Goal: Communication & Community: Answer question/provide support

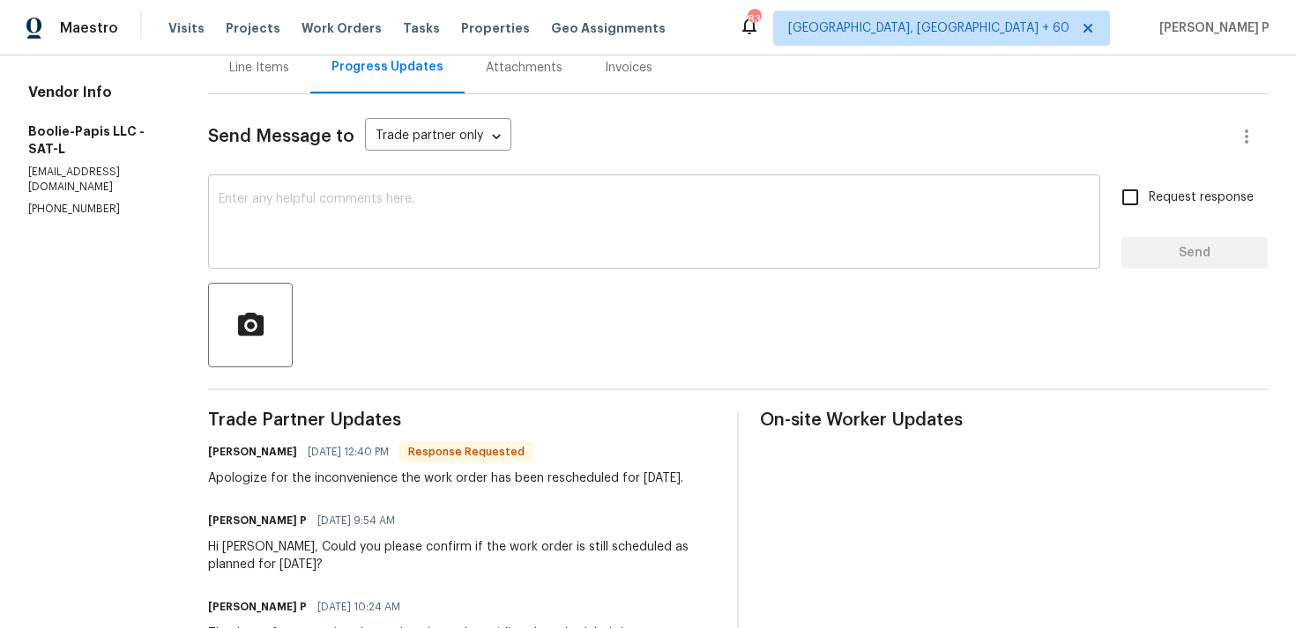
scroll to position [182, 0]
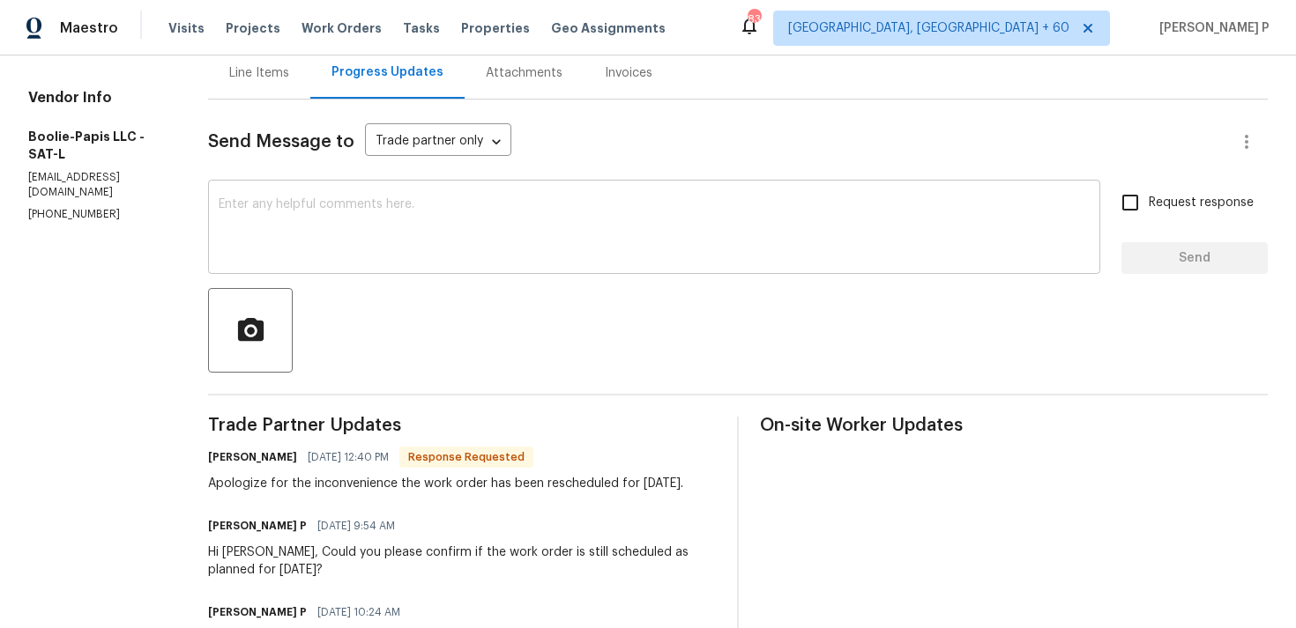
click at [399, 240] on textarea at bounding box center [654, 229] width 871 height 62
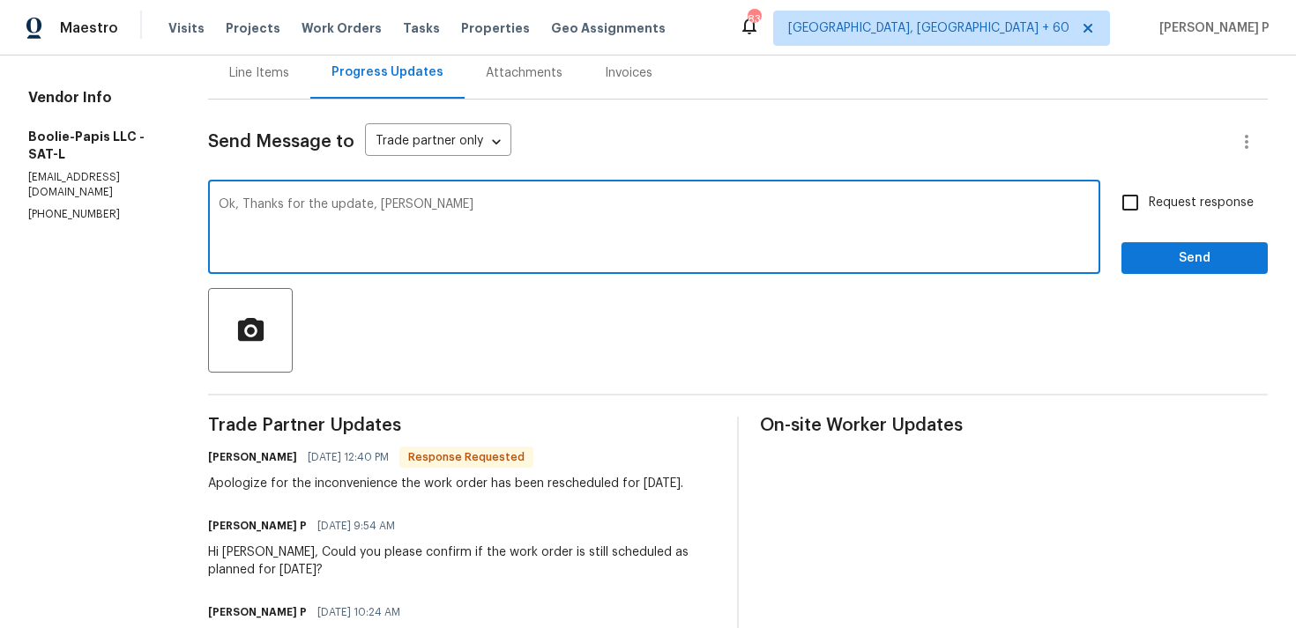
type textarea "Ok, Thanks for the update, Ronald"
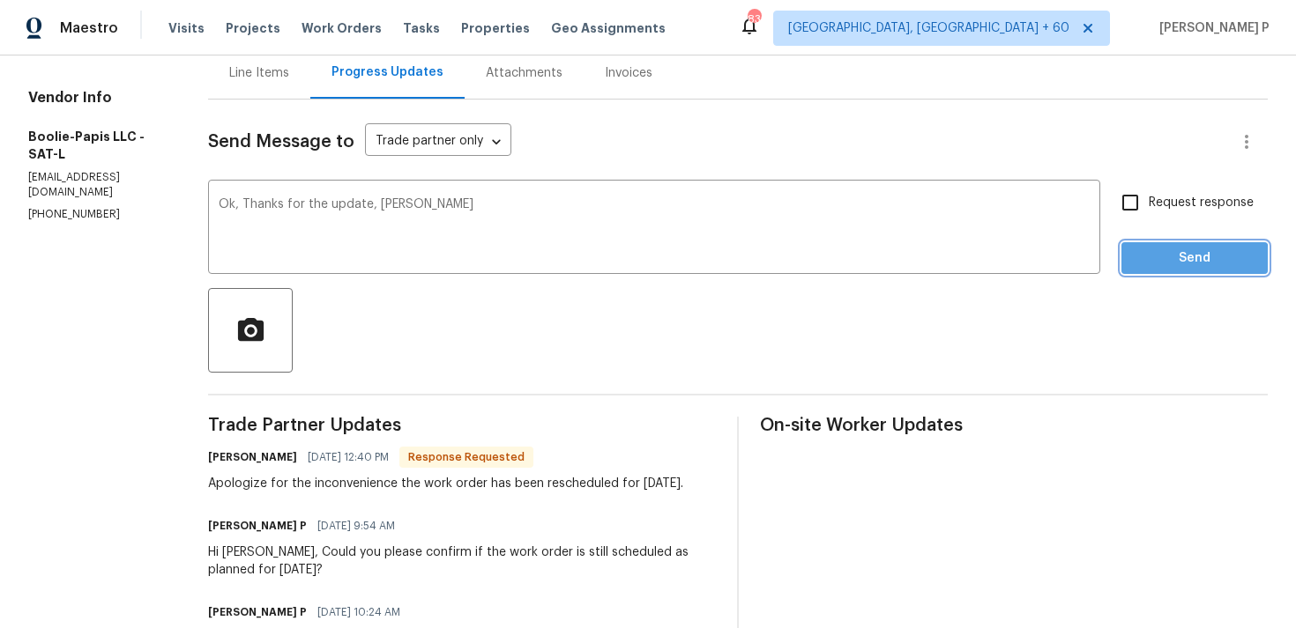
click at [1178, 260] on span "Send" at bounding box center [1194, 259] width 118 height 22
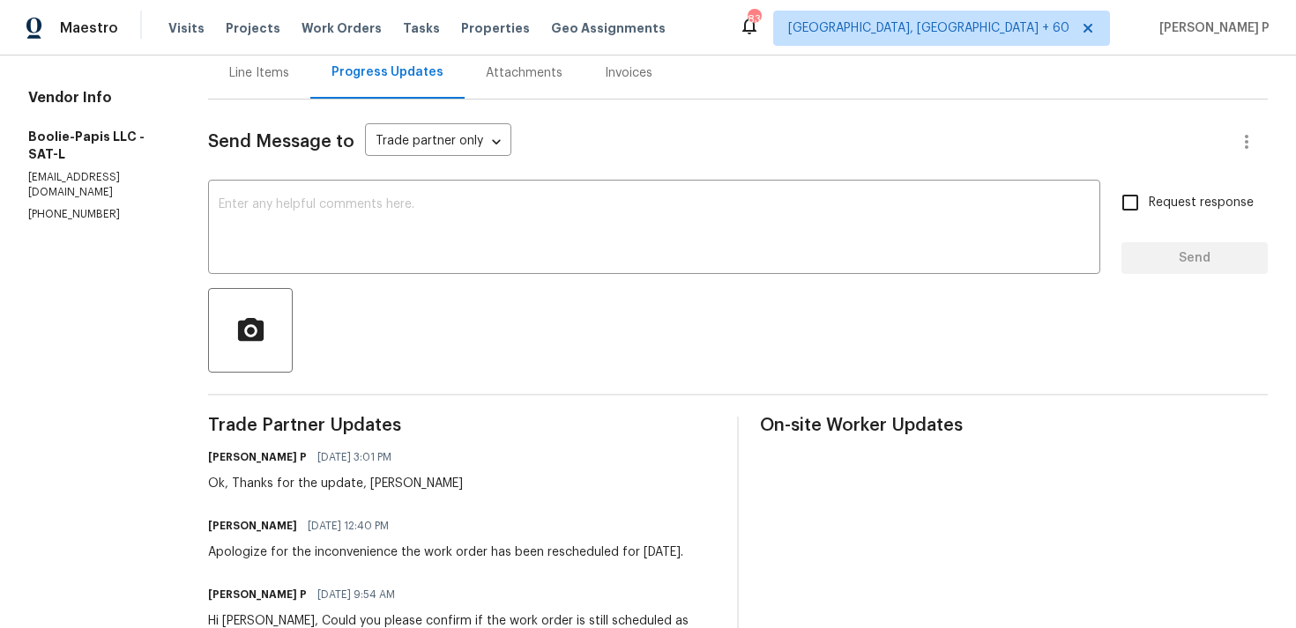
scroll to position [188, 0]
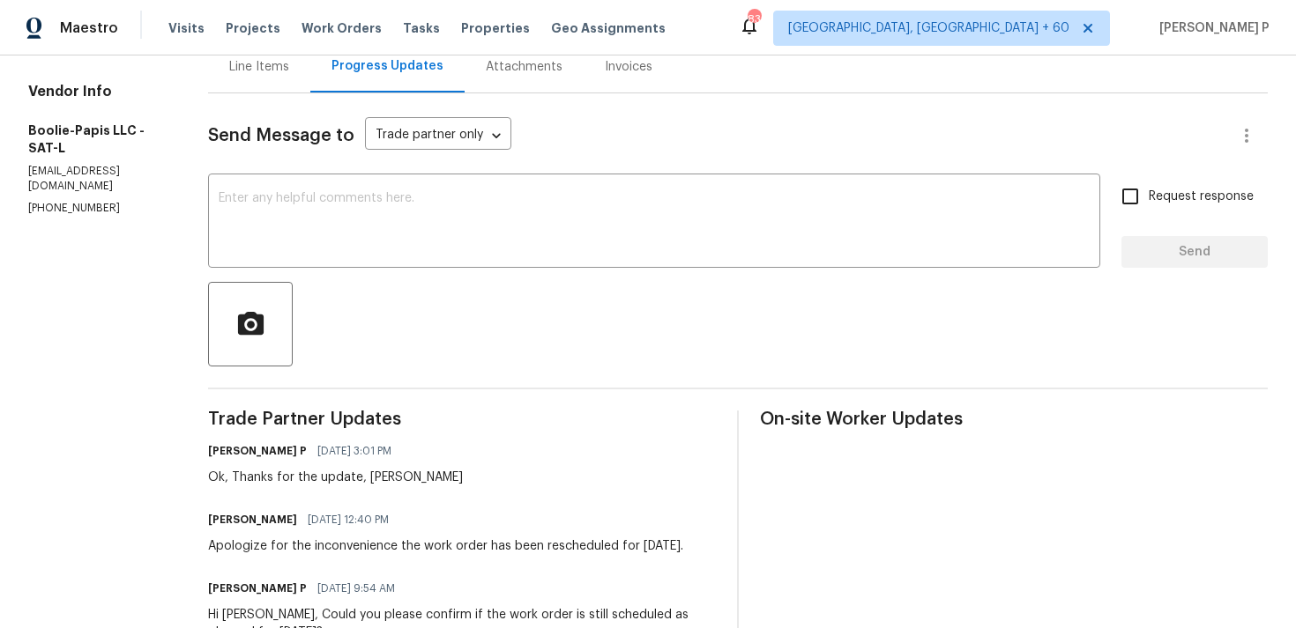
drag, startPoint x: 395, startPoint y: 546, endPoint x: 416, endPoint y: 558, distance: 24.5
click at [416, 555] on div "Apologize for the inconvenience the work order has been rescheduled for Saturda…" at bounding box center [445, 547] width 475 height 18
copy div "the work order has been rescheduled for Saturday 8/30/25."
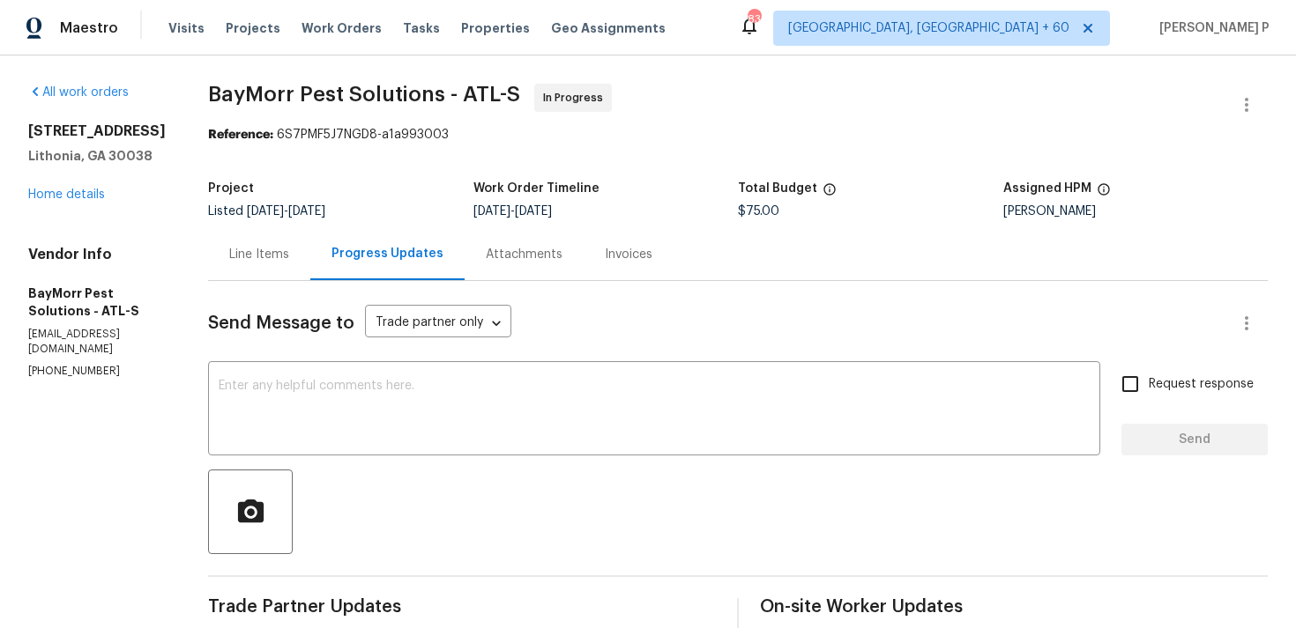
click at [249, 259] on div "Line Items" at bounding box center [259, 255] width 60 height 18
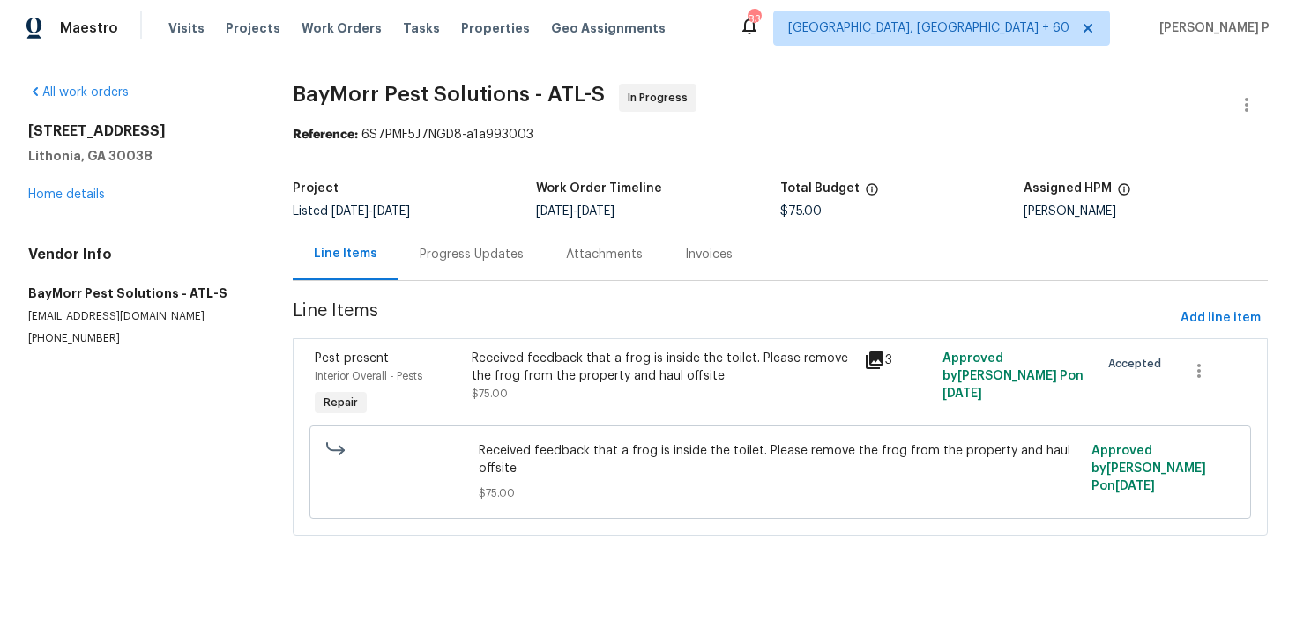
click at [569, 383] on div "Received feedback that a frog is inside the toilet. Please remove the frog from…" at bounding box center [663, 367] width 382 height 35
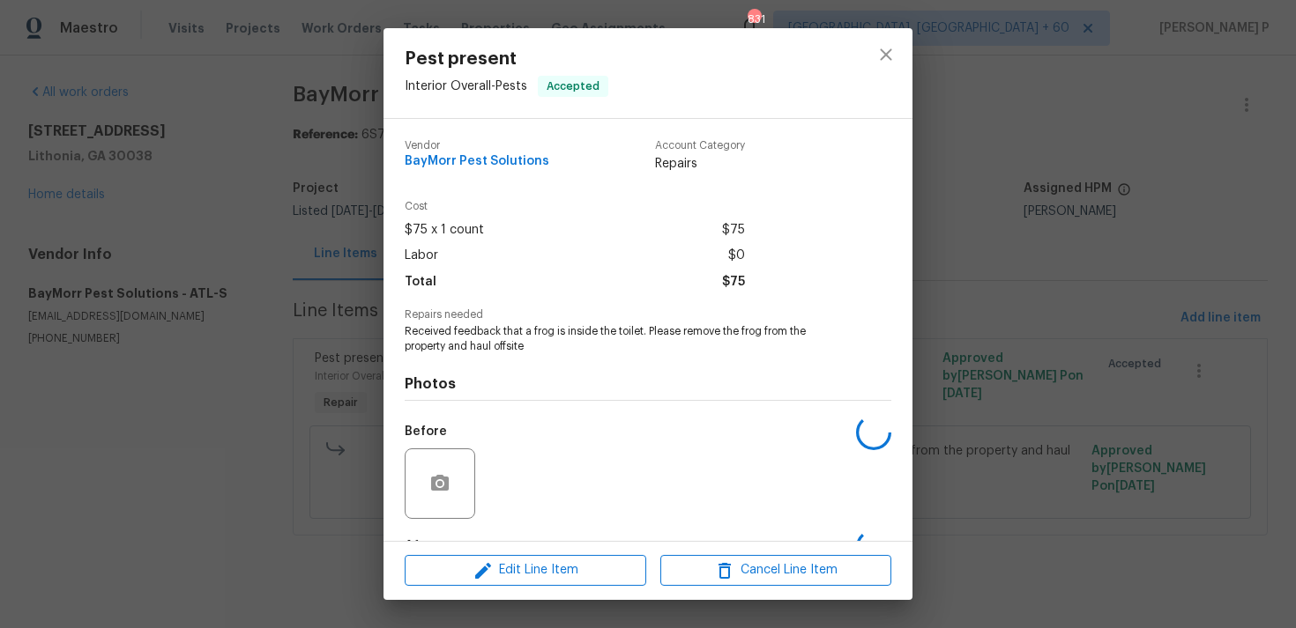
scroll to position [110, 0]
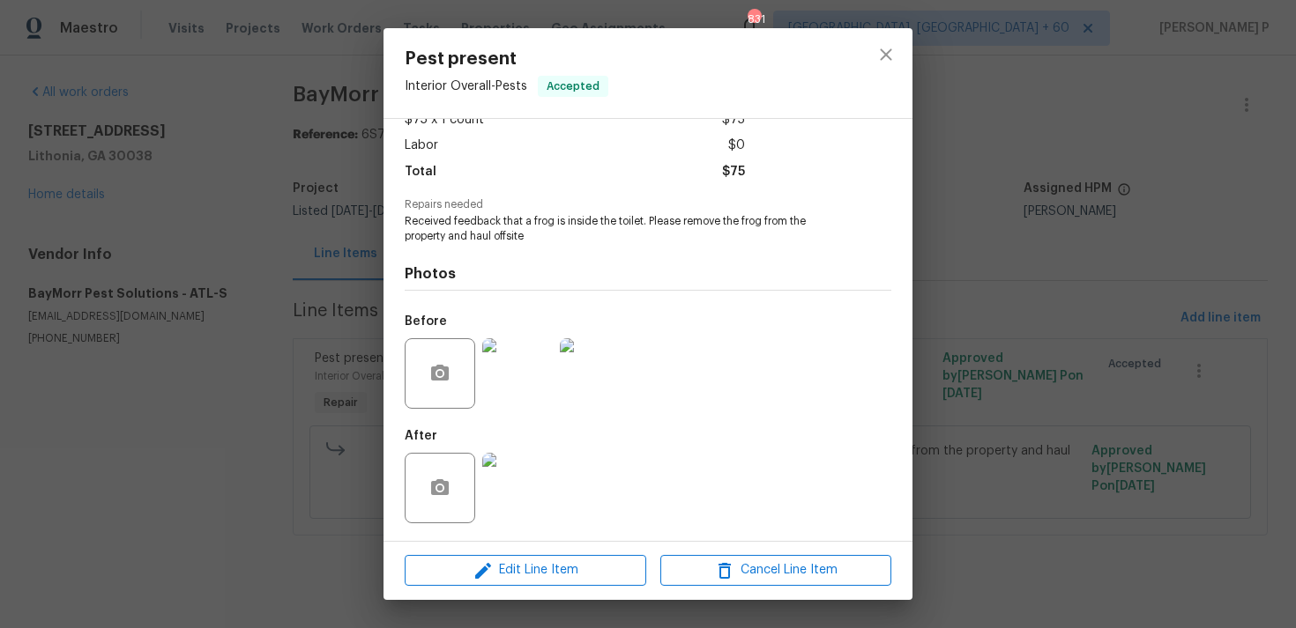
click at [520, 390] on img at bounding box center [517, 373] width 71 height 71
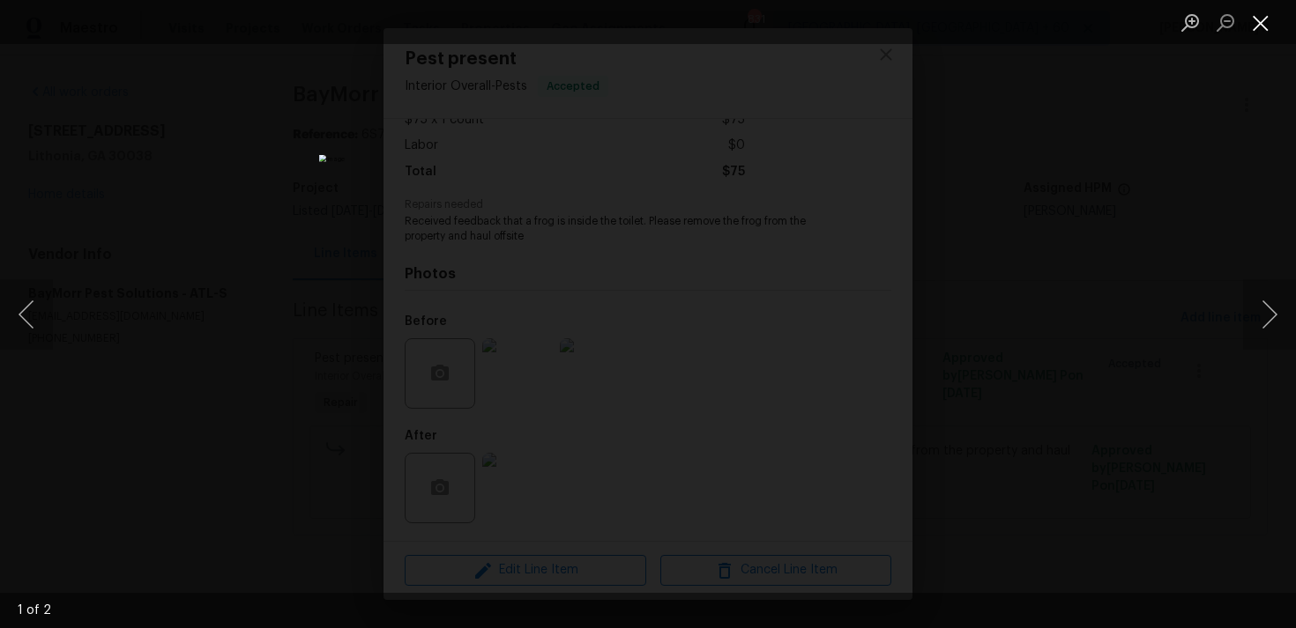
click at [1274, 14] on button "Close lightbox" at bounding box center [1260, 22] width 35 height 31
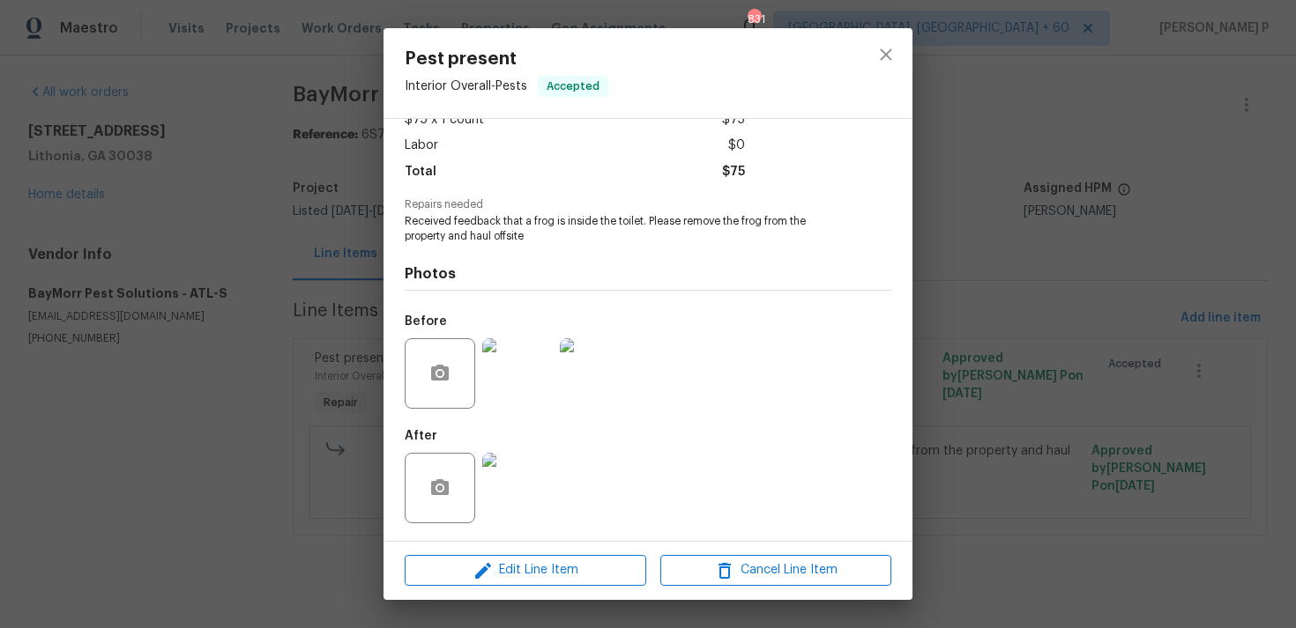
click at [501, 503] on img at bounding box center [517, 488] width 71 height 71
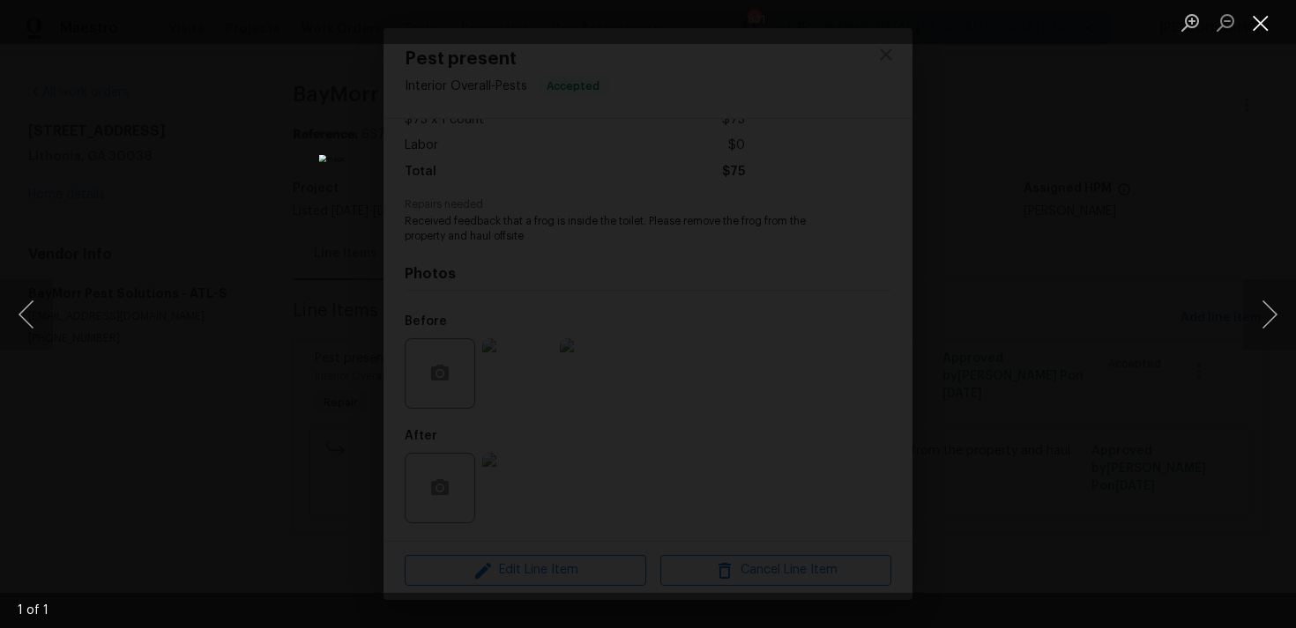
click at [1260, 18] on button "Close lightbox" at bounding box center [1260, 22] width 35 height 31
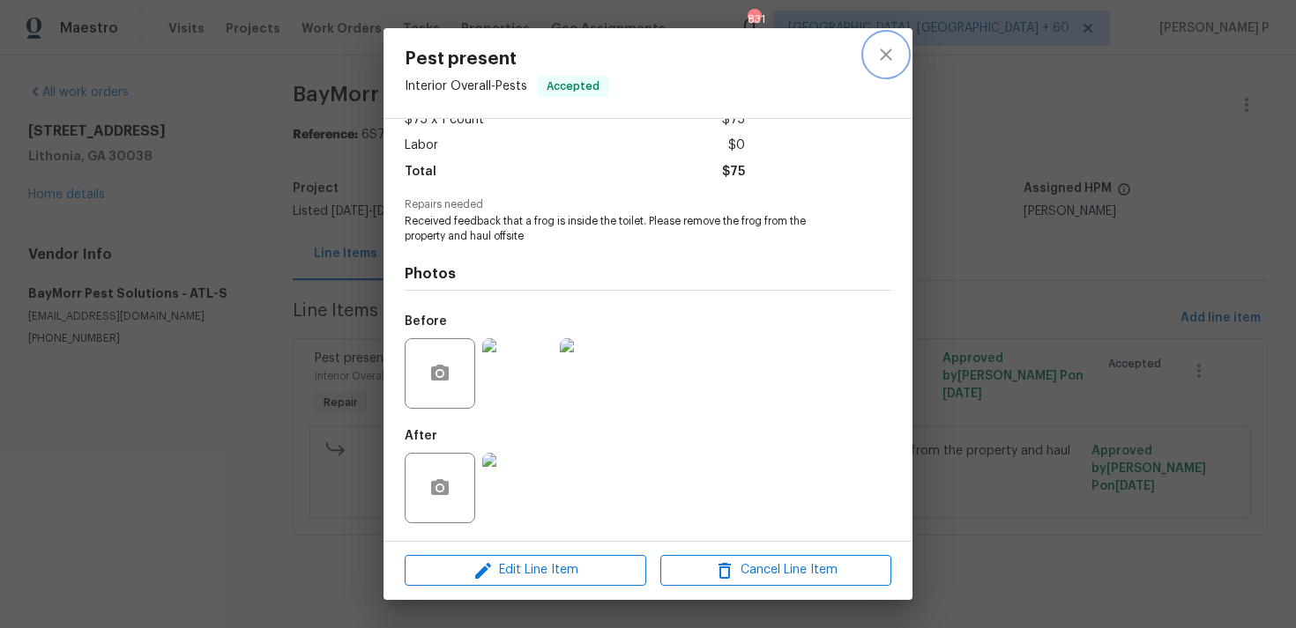
click at [886, 51] on icon "close" at bounding box center [885, 54] width 21 height 21
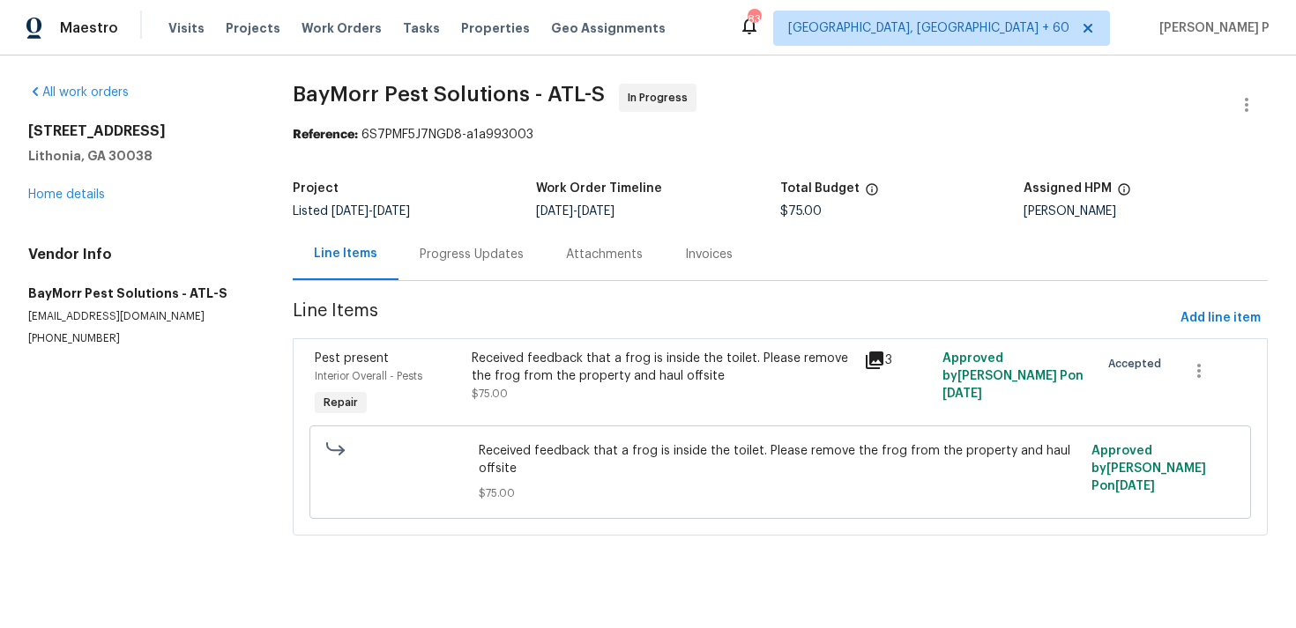
click at [488, 252] on div "Progress Updates" at bounding box center [472, 255] width 104 height 18
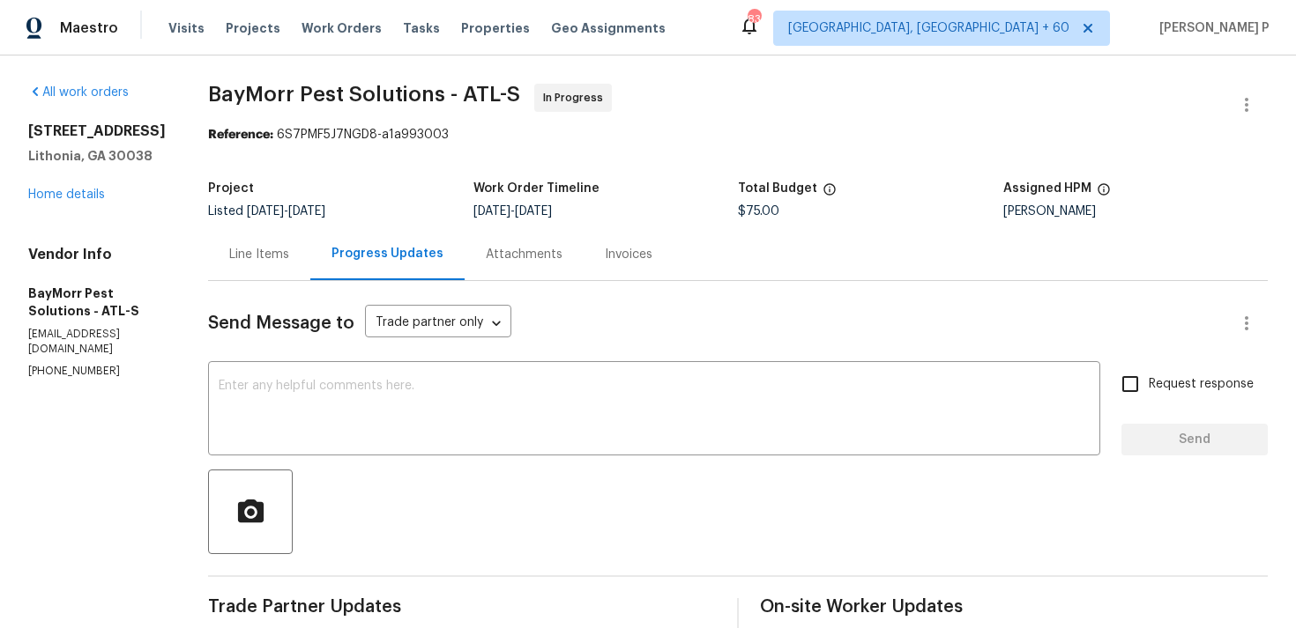
click at [268, 252] on div "Line Items" at bounding box center [259, 255] width 60 height 18
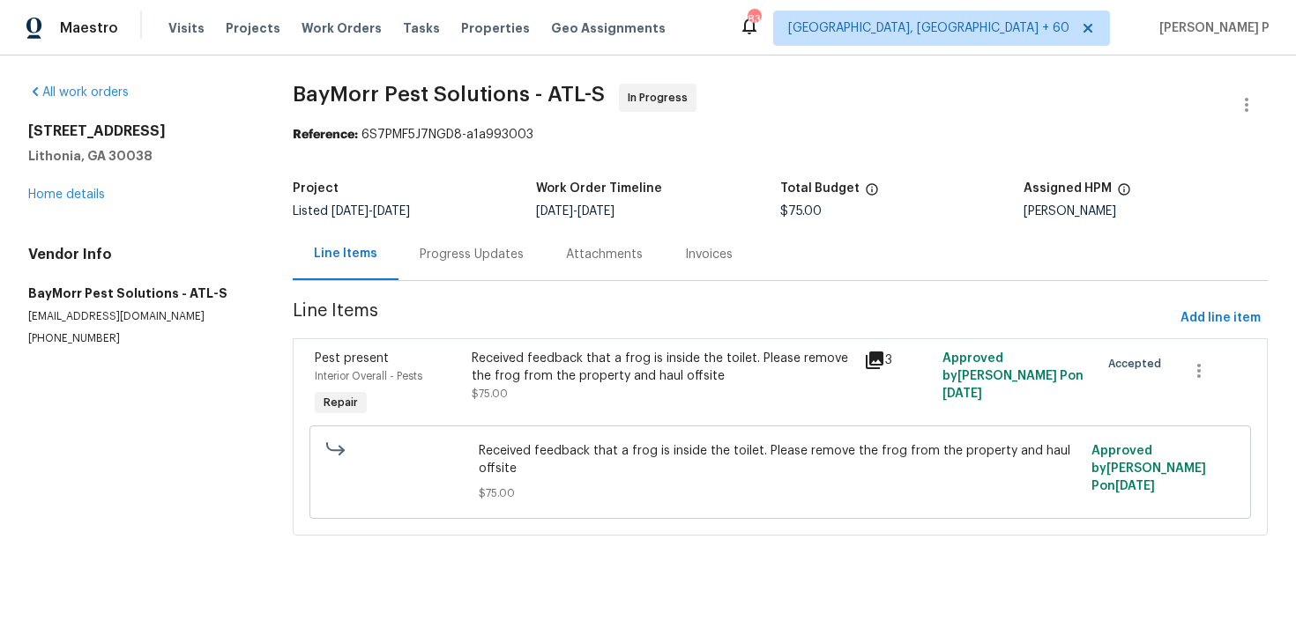
click at [580, 383] on div "Received feedback that a frog is inside the toilet. Please remove the frog from…" at bounding box center [663, 367] width 382 height 35
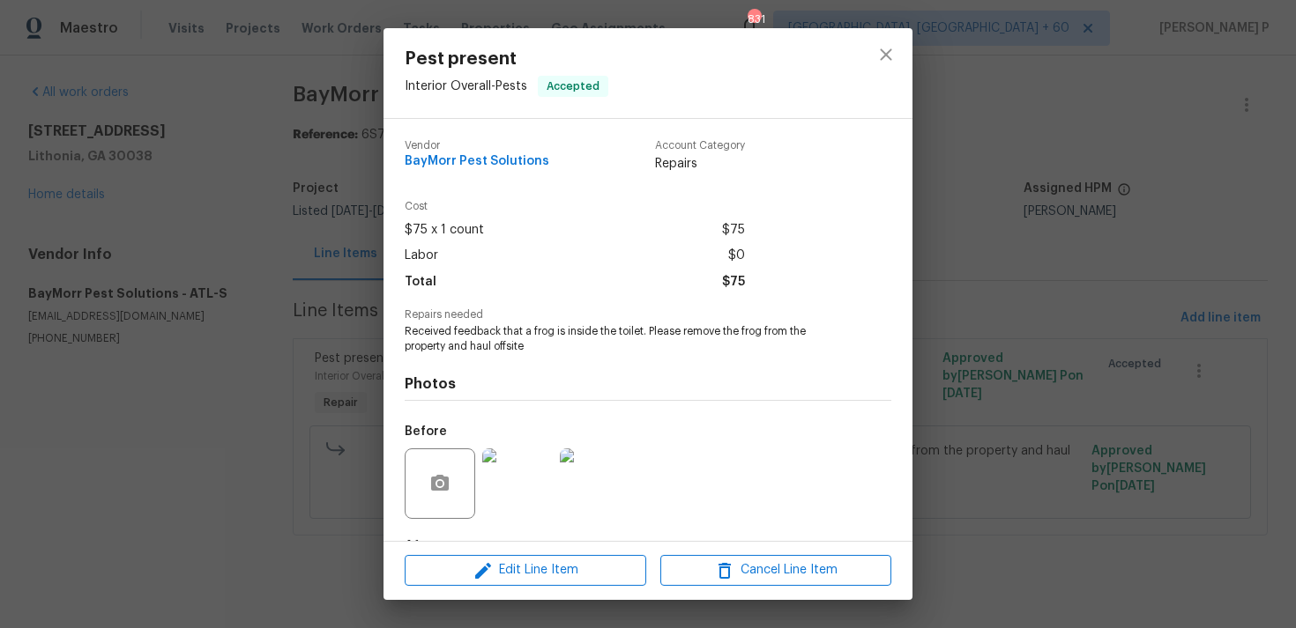
scroll to position [110, 0]
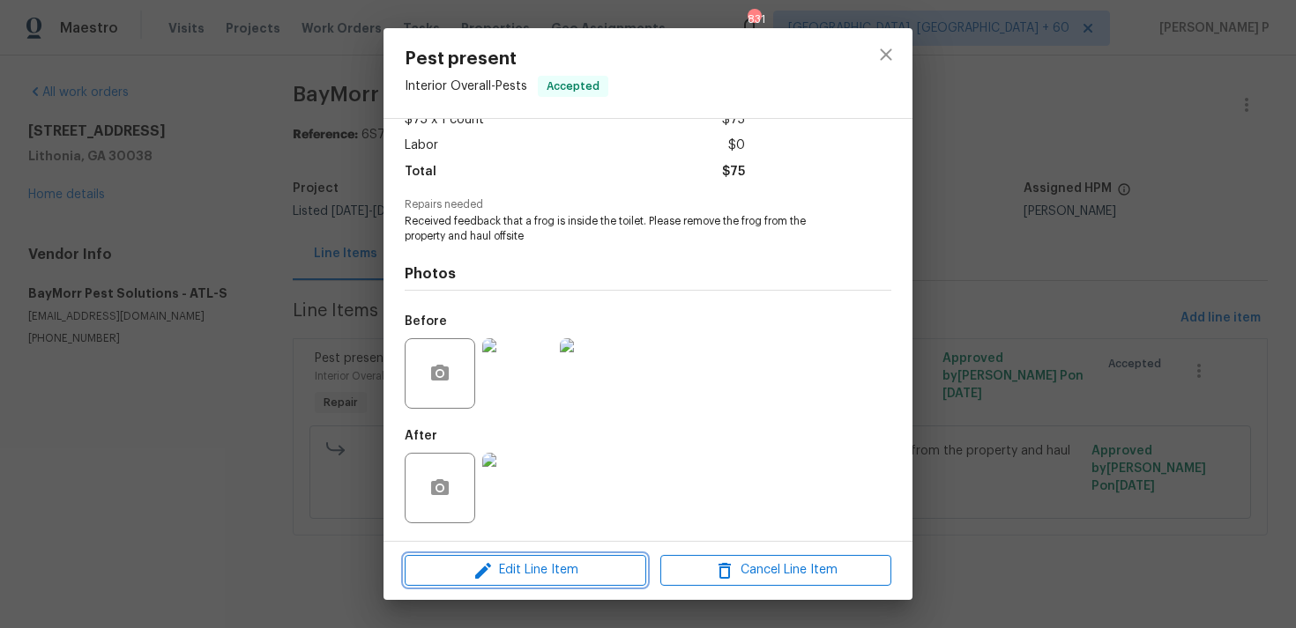
click at [532, 576] on span "Edit Line Item" at bounding box center [525, 571] width 231 height 22
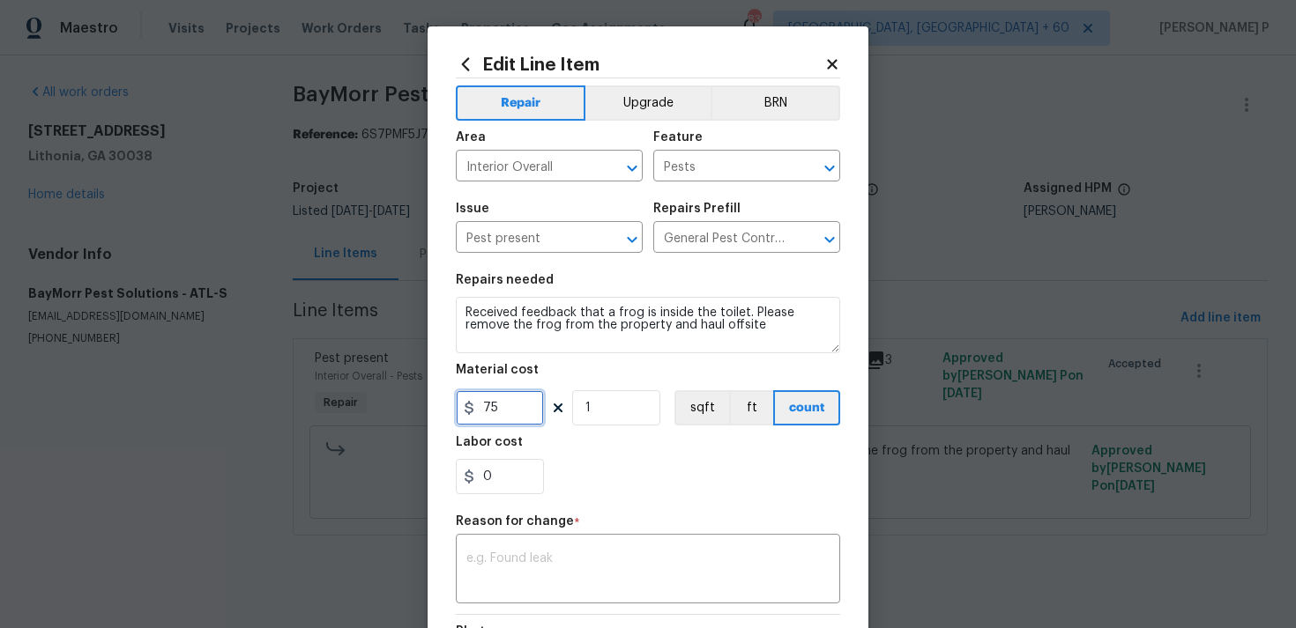
click at [503, 414] on input "75" at bounding box center [500, 407] width 88 height 35
type input "100"
click at [537, 535] on div "Reason for change *" at bounding box center [648, 527] width 384 height 23
click at [538, 558] on textarea at bounding box center [647, 571] width 363 height 37
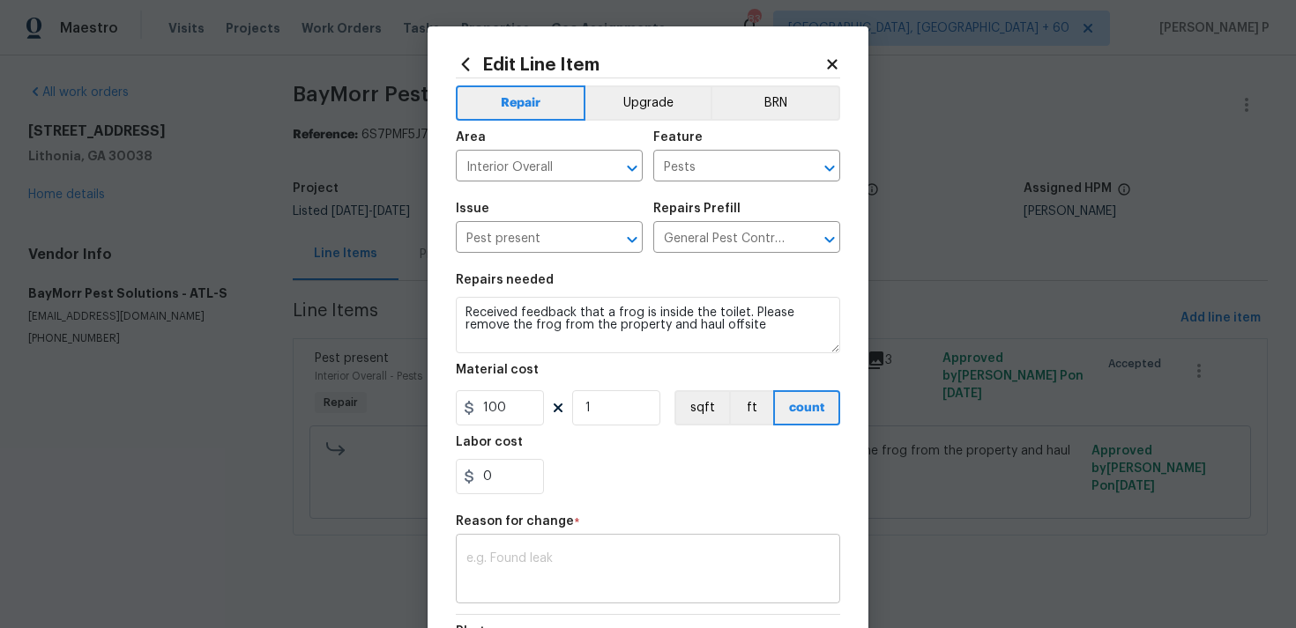
paste textarea "(RP) Updated per vendor’s final cost."
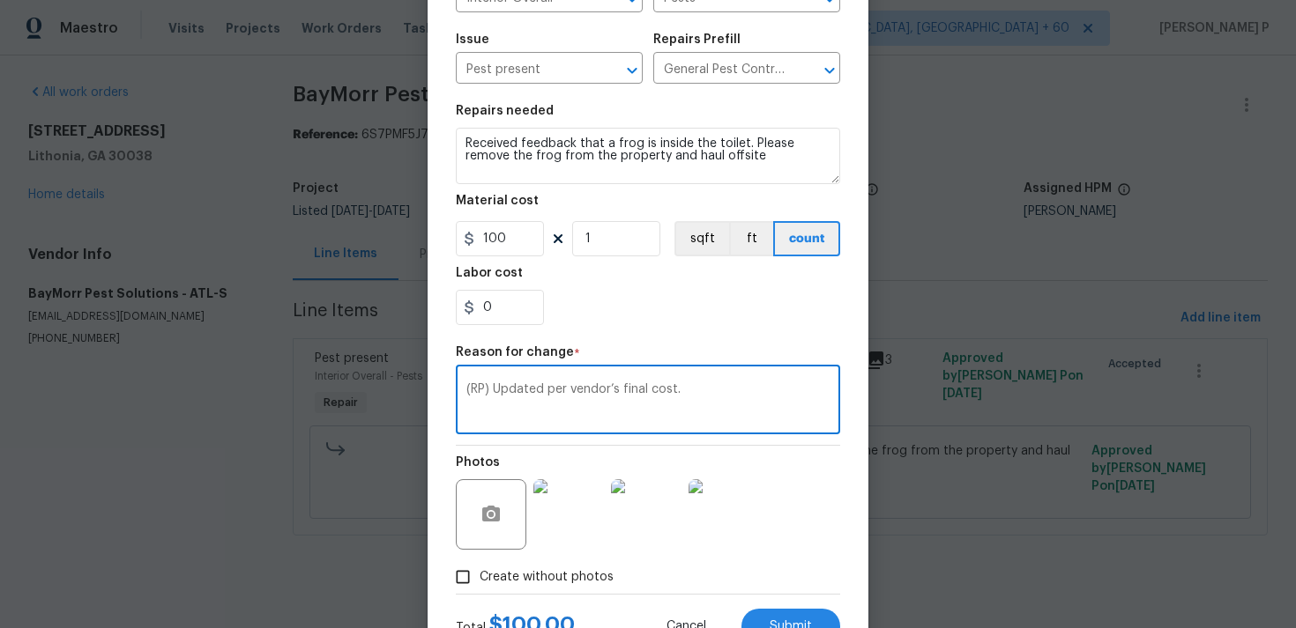
scroll to position [241, 0]
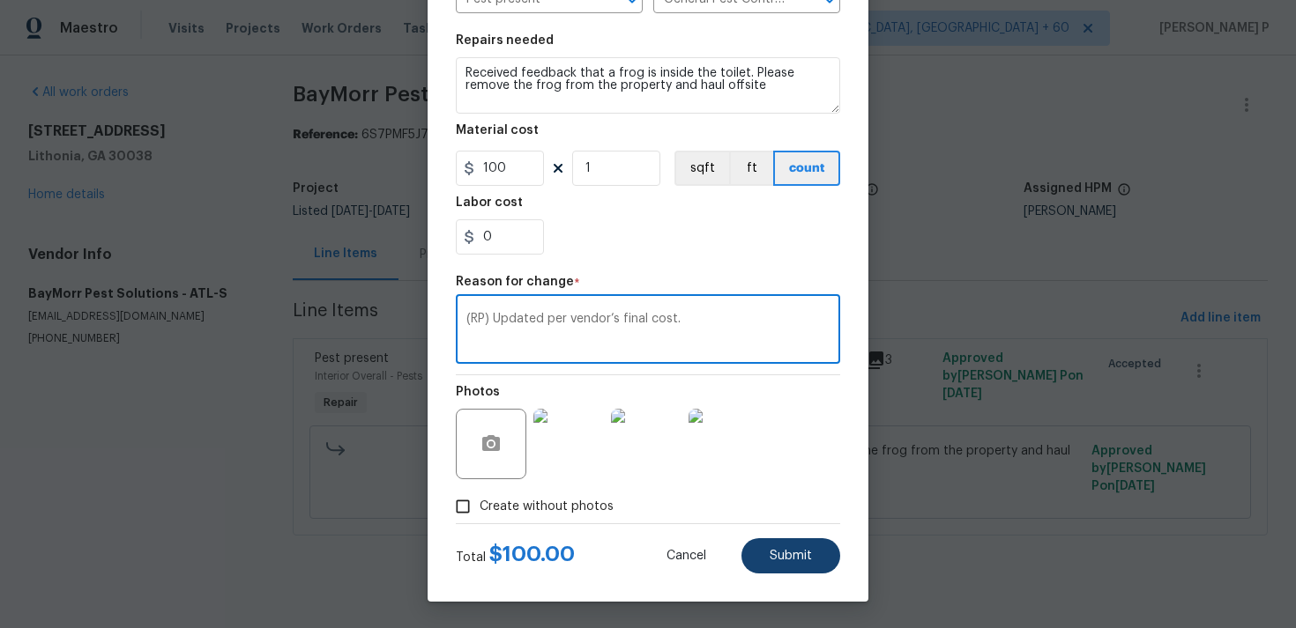
type textarea "(RP) Updated per vendor’s final cost."
click at [784, 553] on span "Submit" at bounding box center [790, 556] width 42 height 13
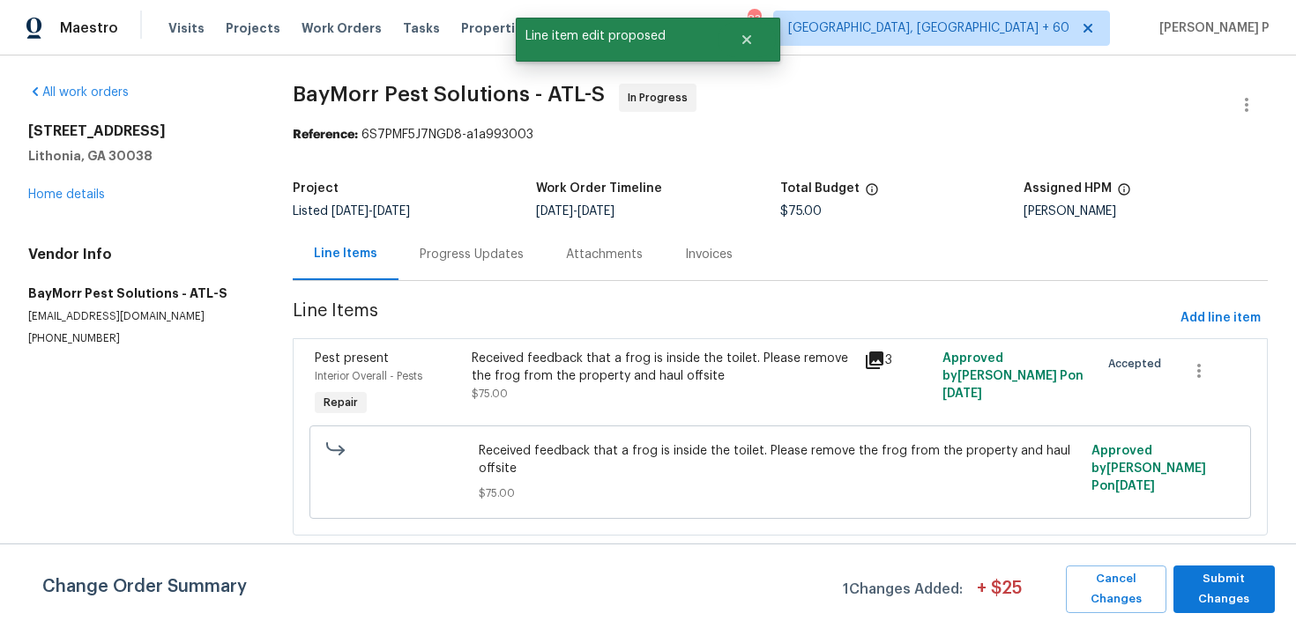
scroll to position [0, 0]
click at [1246, 586] on span "Submit Changes" at bounding box center [1224, 589] width 84 height 41
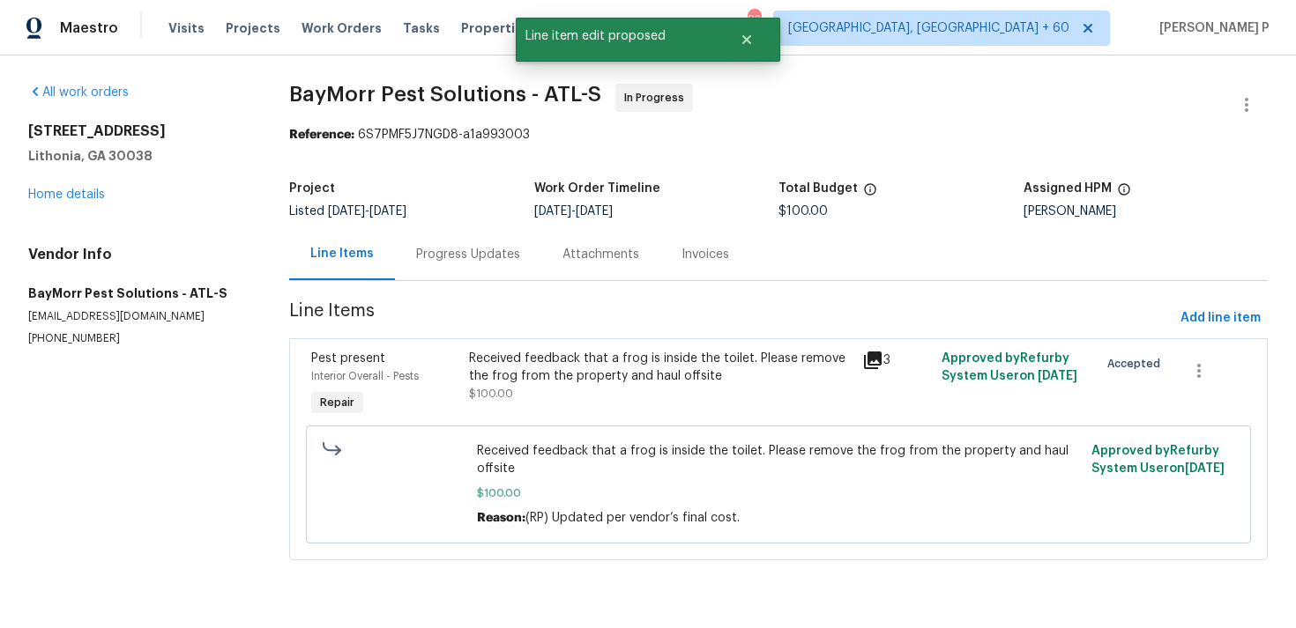
click at [472, 256] on div "Progress Updates" at bounding box center [468, 255] width 104 height 18
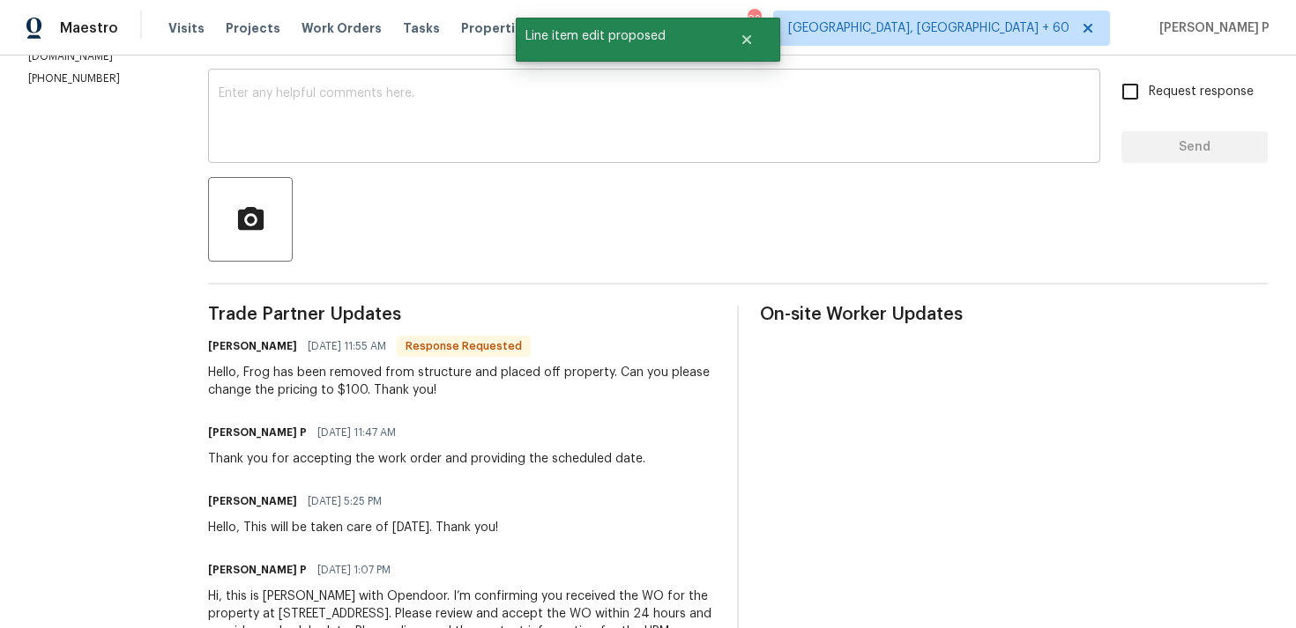
scroll to position [234, 0]
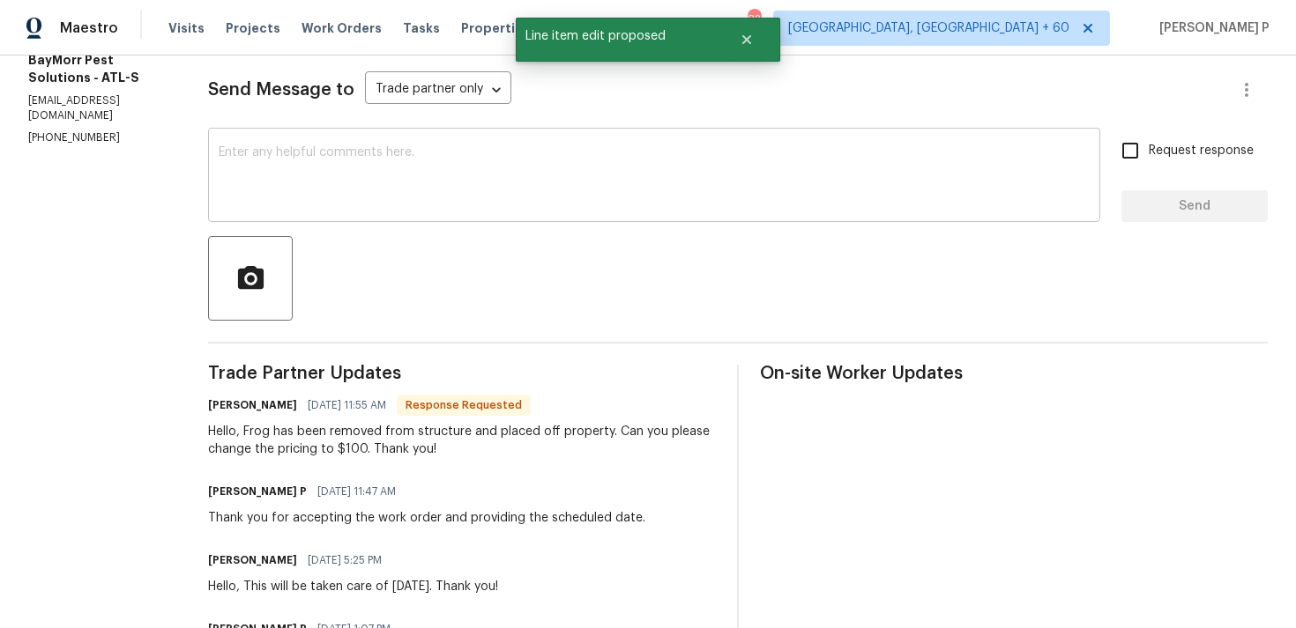
click at [417, 204] on textarea at bounding box center [654, 177] width 871 height 62
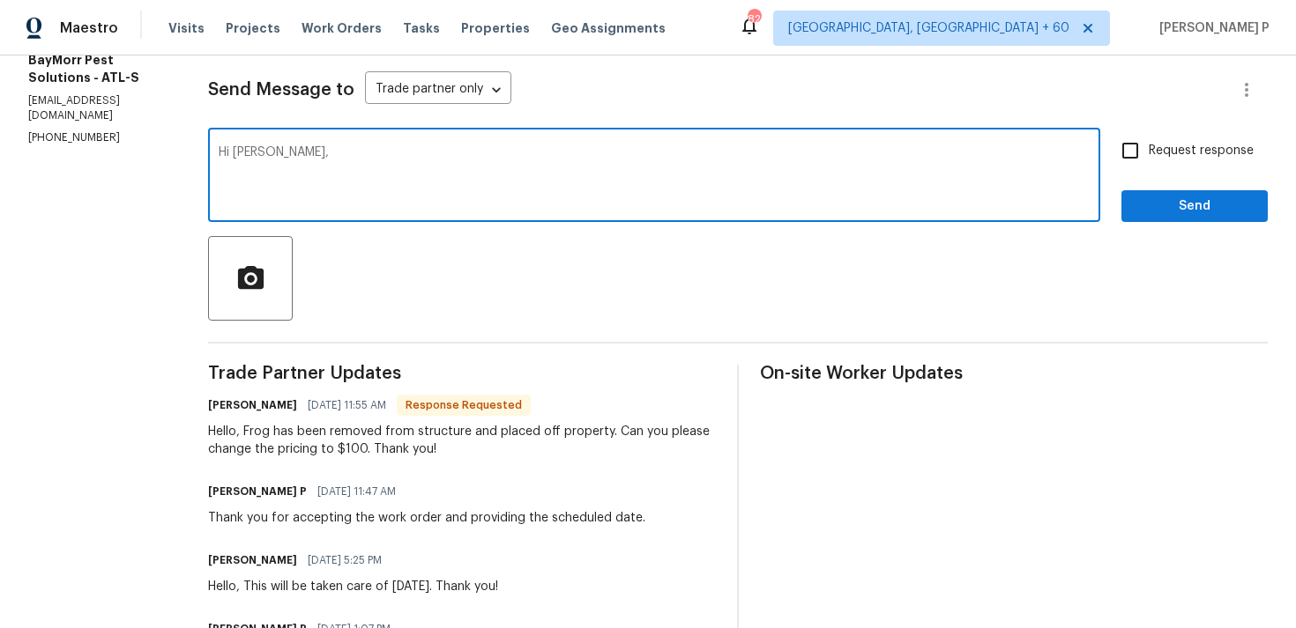
click at [234, 153] on textarea "Hi [PERSON_NAME]," at bounding box center [654, 177] width 871 height 62
click at [343, 162] on textarea "Hi [PERSON_NAME]," at bounding box center [654, 177] width 871 height 62
click at [910, 152] on textarea "Hi [PERSON_NAME], As requested the cost of $100 has been approved and updated. …" at bounding box center [654, 177] width 871 height 62
drag, startPoint x: 267, startPoint y: 150, endPoint x: 851, endPoint y: 152, distance: 583.5
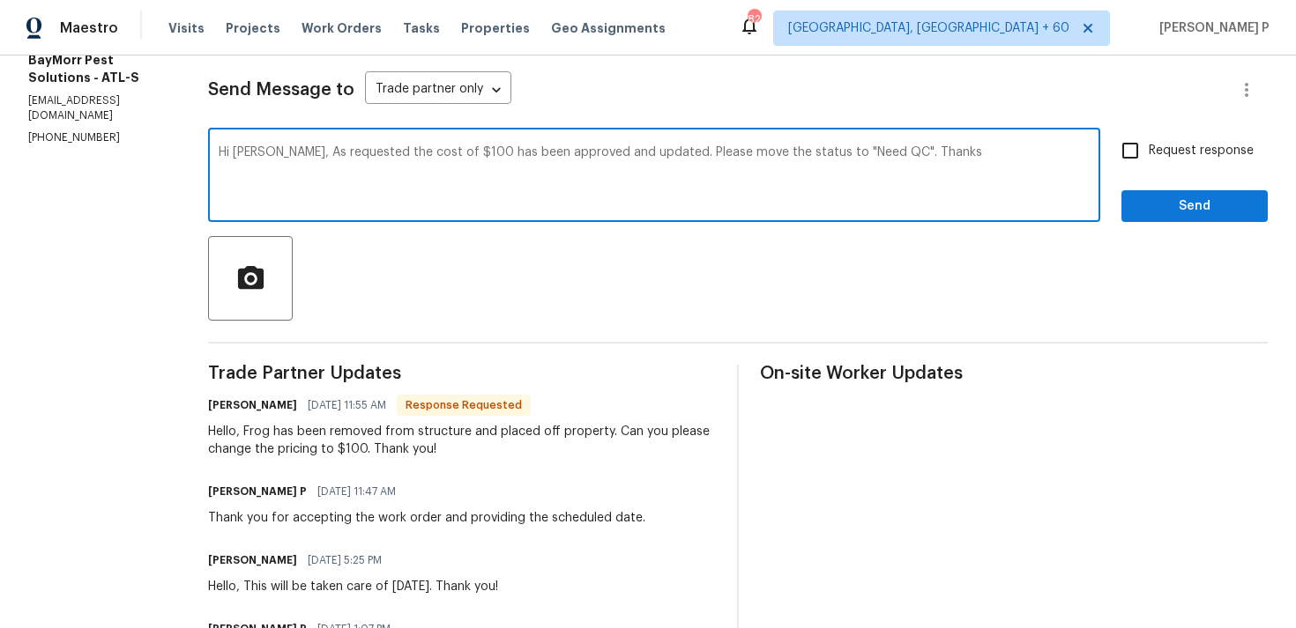
click at [851, 152] on textarea "Hi [PERSON_NAME], As requested the cost of $100 has been approved and updated. …" at bounding box center [654, 177] width 871 height 62
type textarea "Hi [PERSON_NAME], As requested the cost of $100 has been approved and updated. …"
click at [1188, 156] on span "Request response" at bounding box center [1200, 151] width 105 height 19
click at [1148, 156] on input "Request response" at bounding box center [1129, 150] width 37 height 37
checkbox input "true"
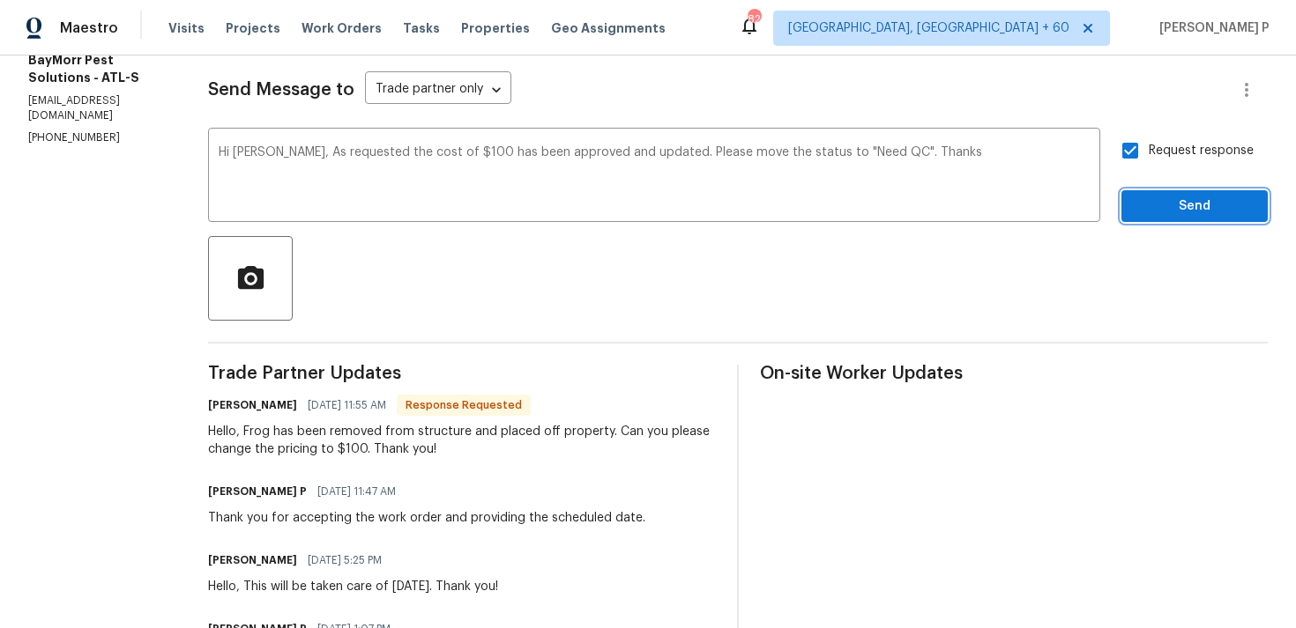
click at [1176, 212] on span "Send" at bounding box center [1194, 207] width 118 height 22
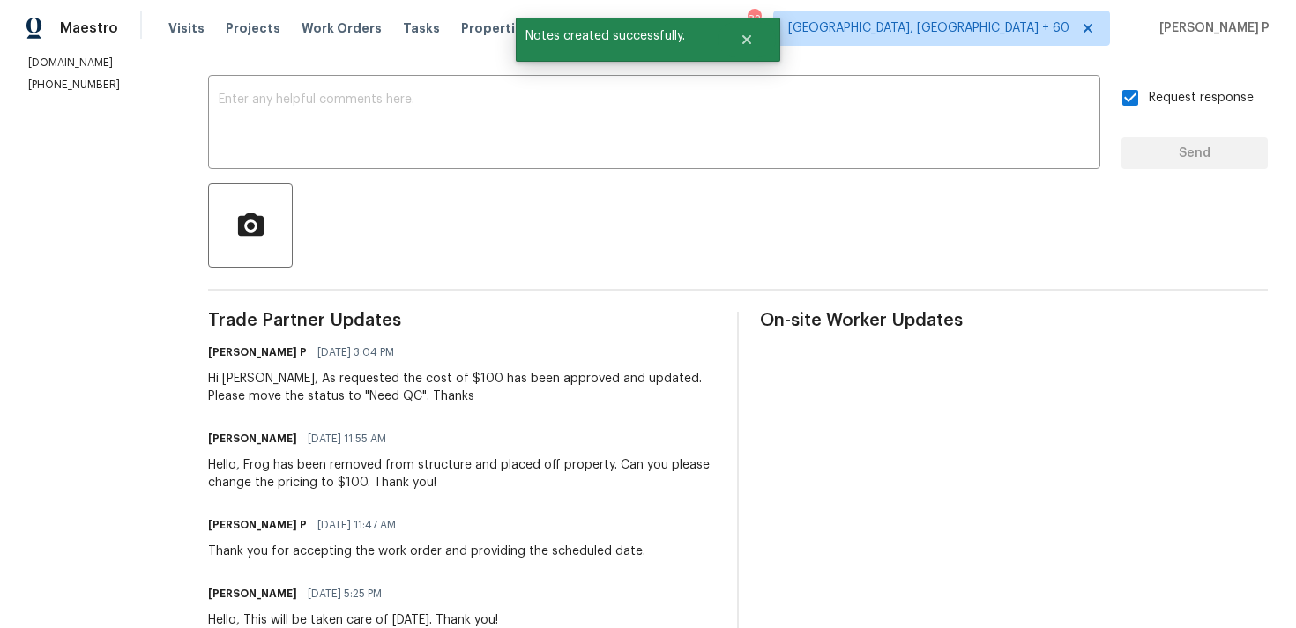
scroll to position [328, 0]
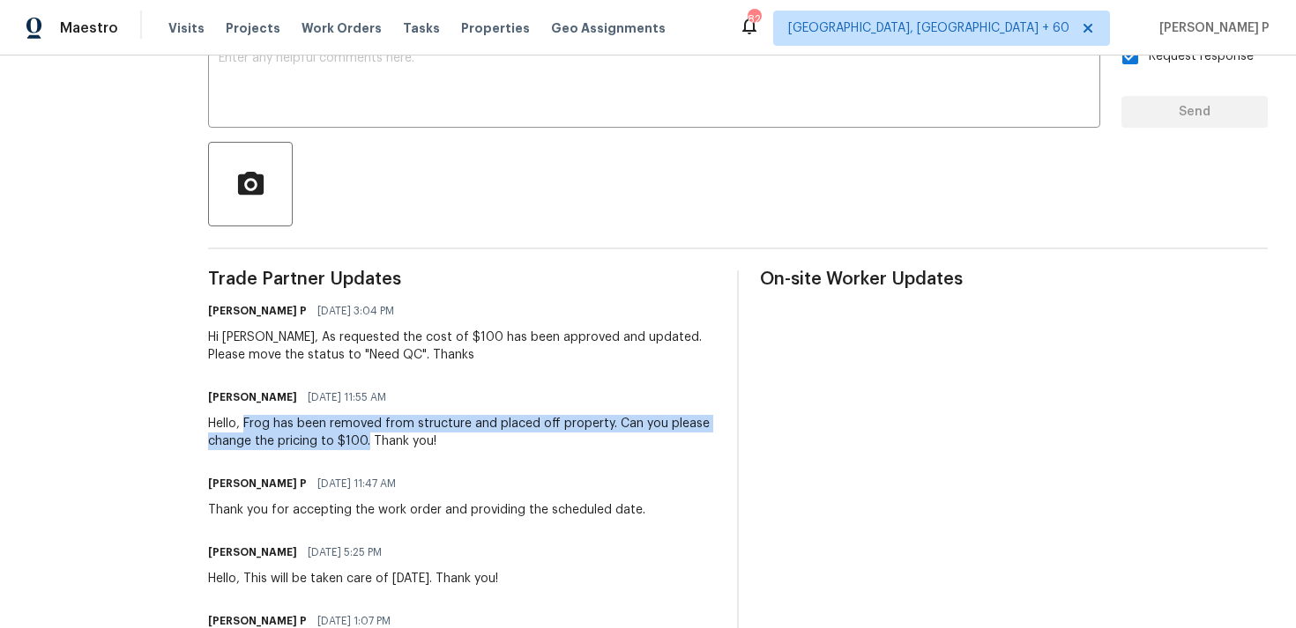
drag, startPoint x: 240, startPoint y: 422, endPoint x: 363, endPoint y: 441, distance: 124.8
click at [363, 441] on div "Hello, Frog has been removed from structure and placed off property. Can you pl…" at bounding box center [462, 432] width 508 height 35
copy div "Frog has been removed from structure and placed off property. Can you please ch…"
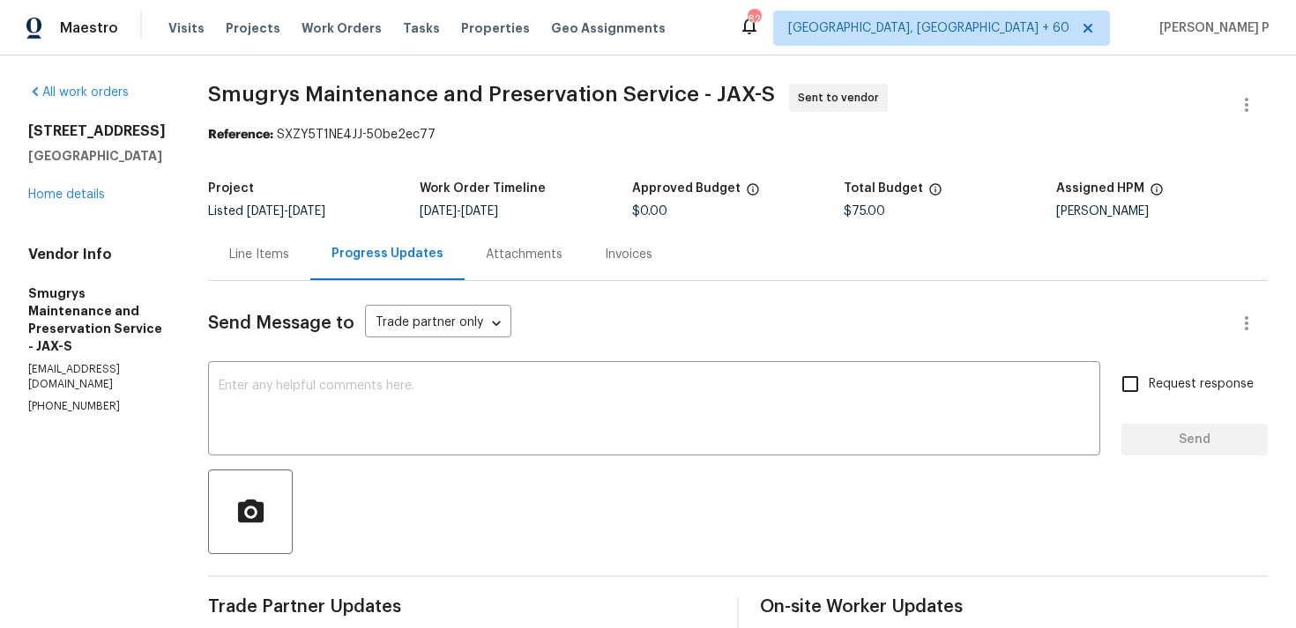
click at [300, 323] on span "Send Message to" at bounding box center [281, 324] width 146 height 18
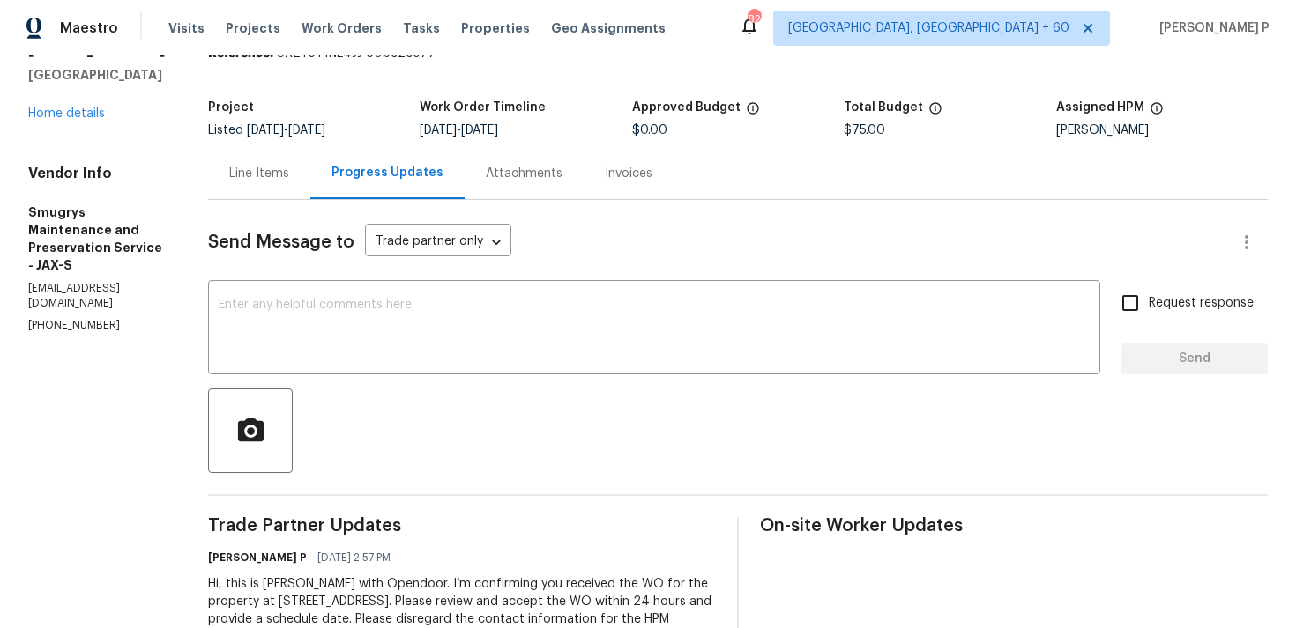
scroll to position [148, 0]
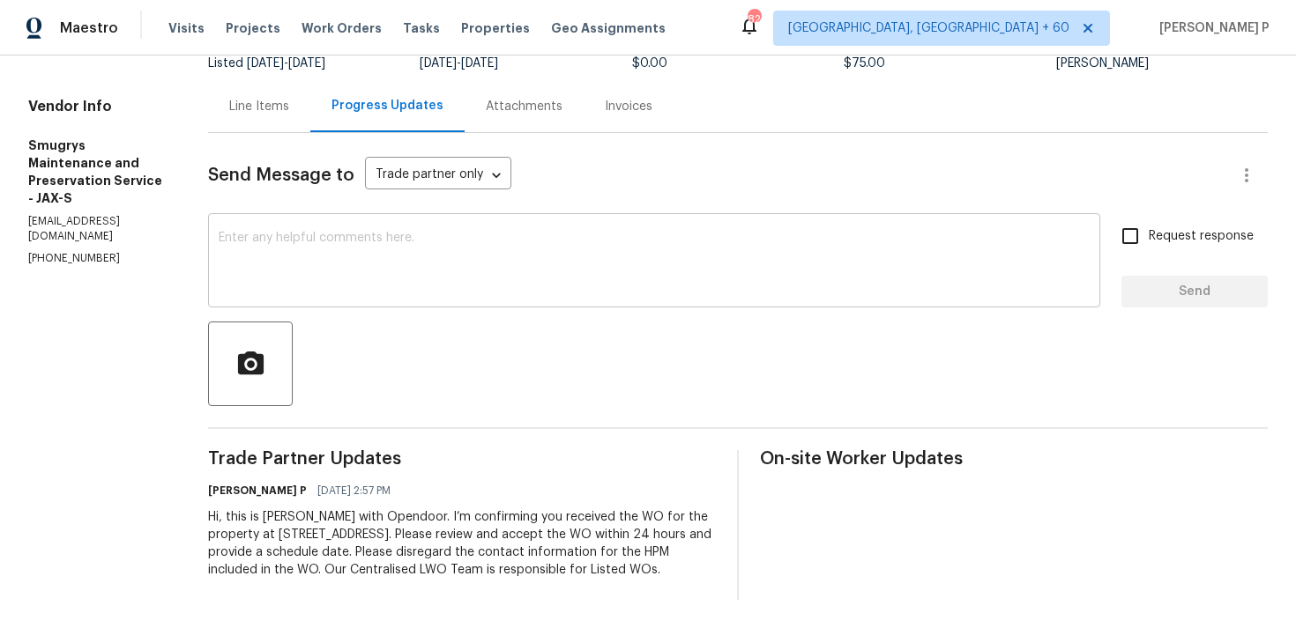
click at [253, 253] on textarea at bounding box center [654, 263] width 871 height 62
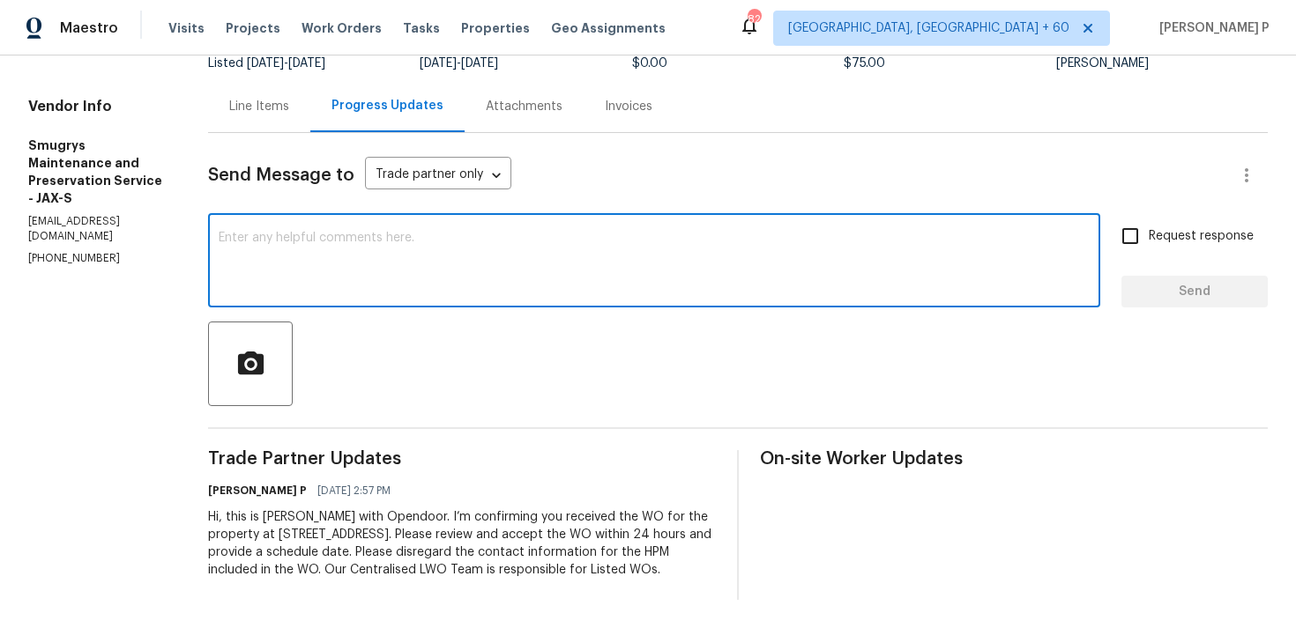
paste textarea "Just a reminder: Please accept the work order within an hour to avoid reassignm…"
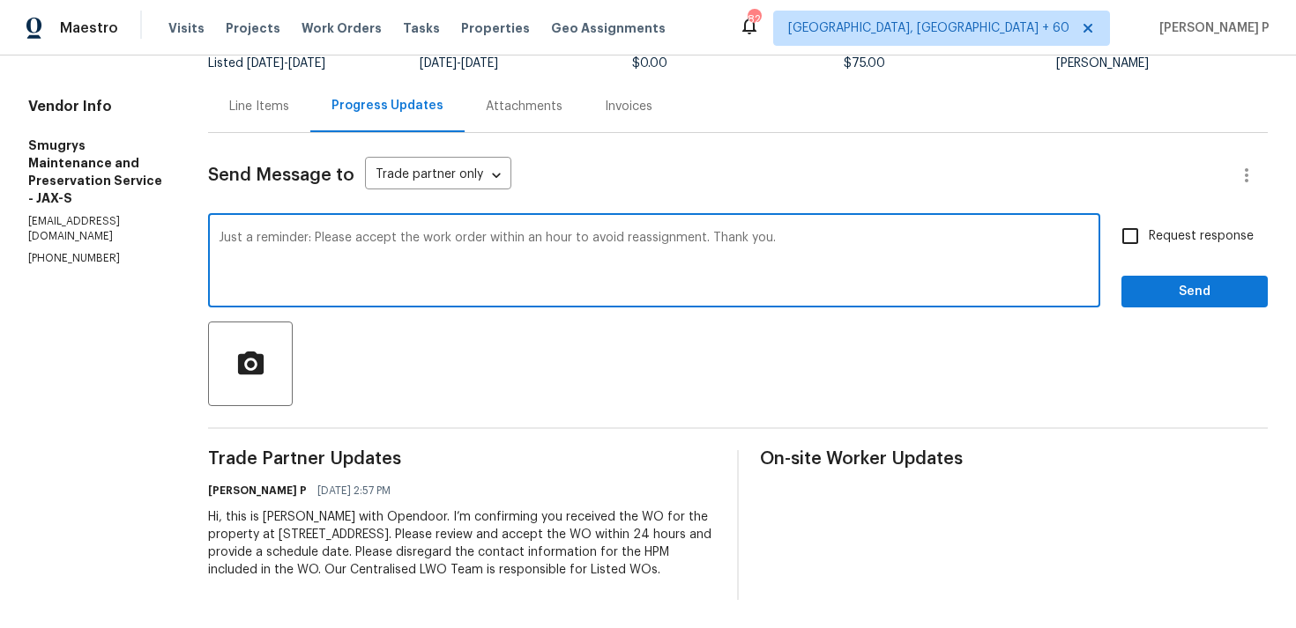
type textarea "Just a reminder: Please accept the work order within an hour to avoid reassignm…"
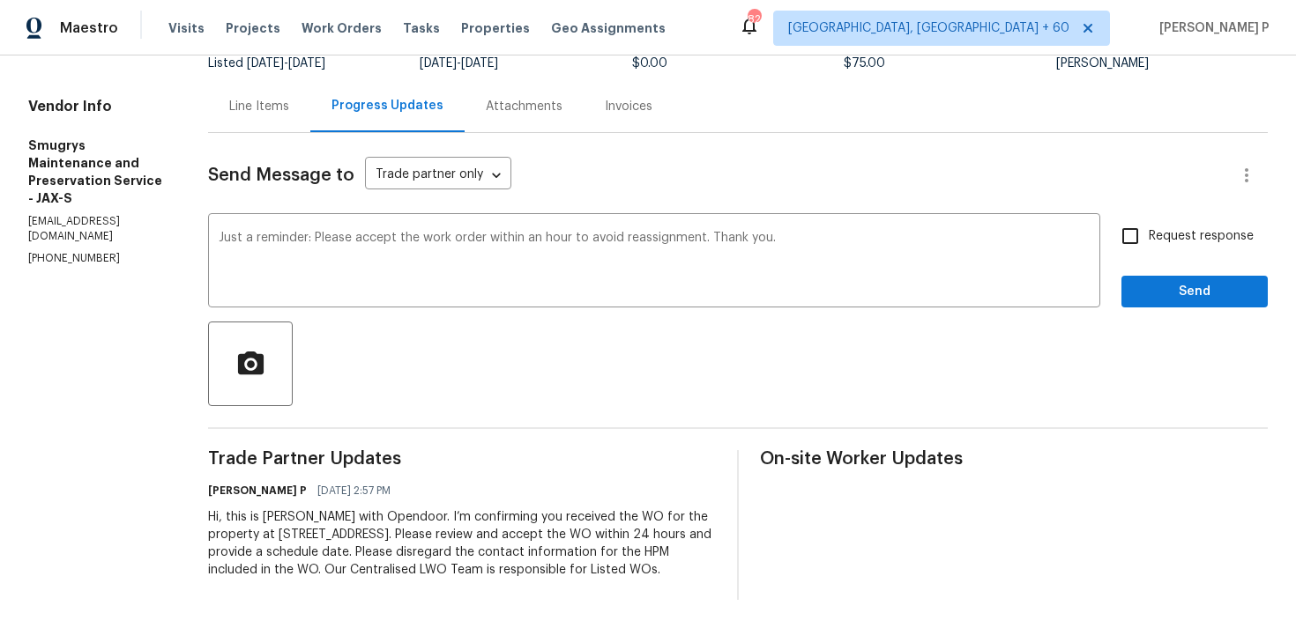
click at [1191, 264] on div "Request response Send" at bounding box center [1194, 263] width 146 height 90
click at [1175, 242] on span "Request response" at bounding box center [1200, 236] width 105 height 19
click at [1148, 242] on input "Request response" at bounding box center [1129, 236] width 37 height 37
checkbox input "true"
click at [1173, 296] on span "Send" at bounding box center [1194, 292] width 118 height 22
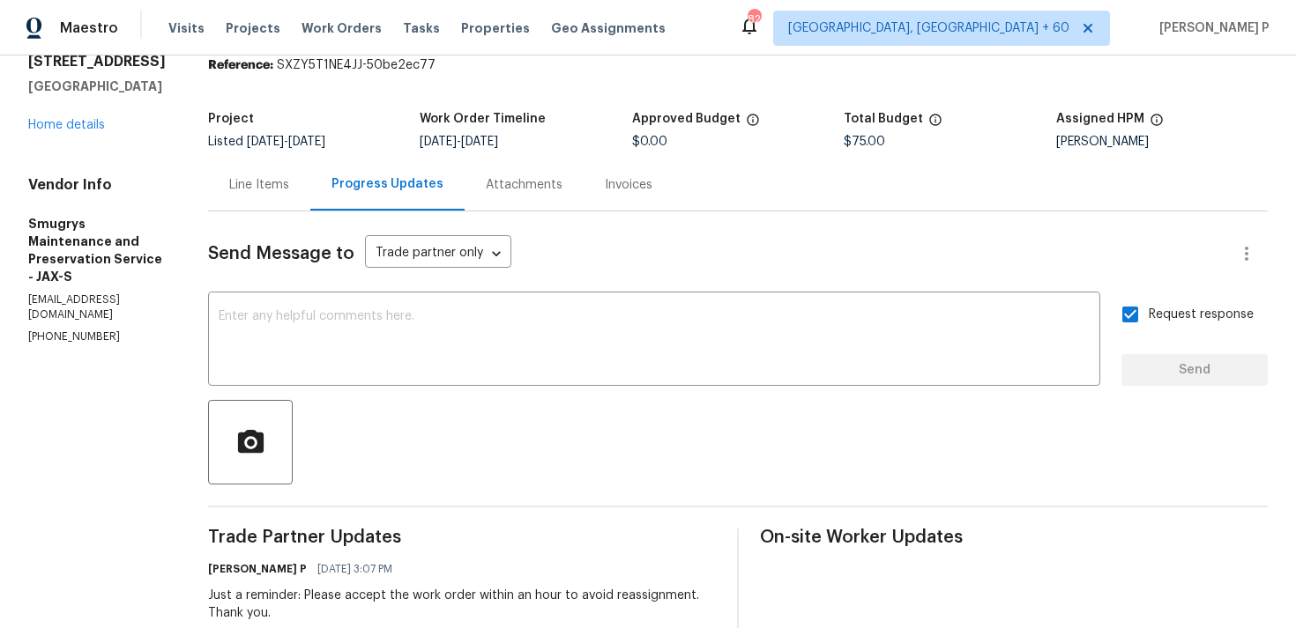
scroll to position [0, 0]
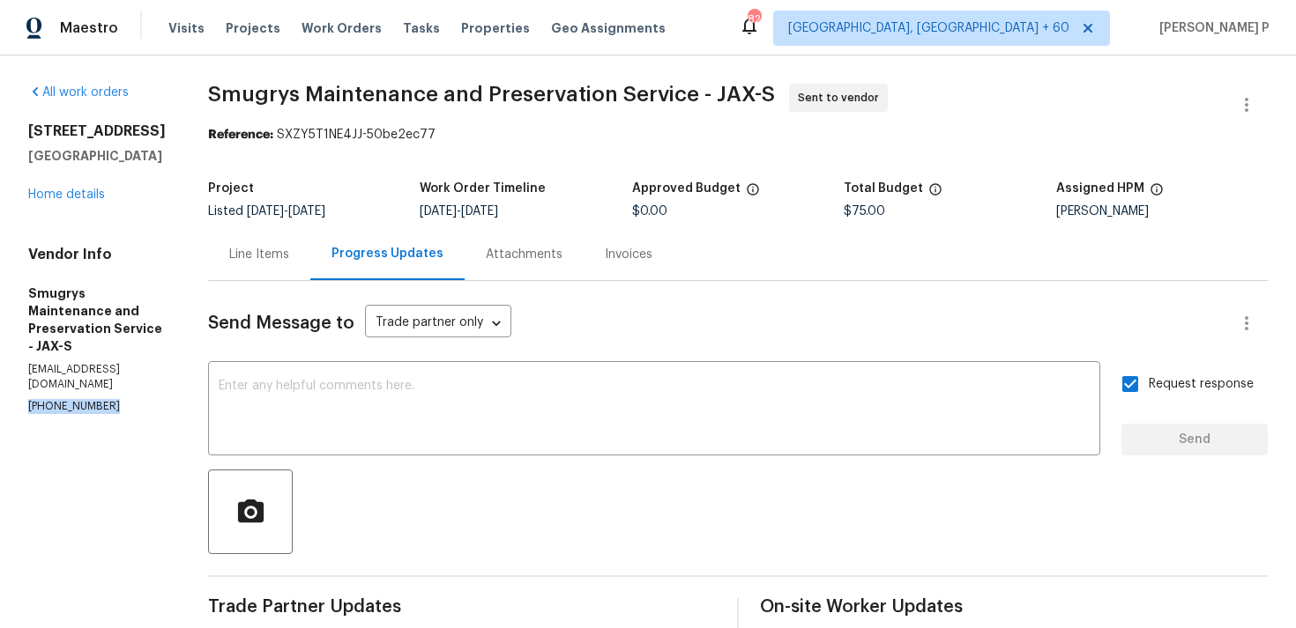
drag, startPoint x: 108, startPoint y: 412, endPoint x: 11, endPoint y: 410, distance: 97.0
click at [11, 410] on div "All work orders 4530 Hercules Ave Jacksonville, FL 32205 Home details Vendor In…" at bounding box center [648, 459] width 1296 height 807
copy p "(904) 343-8216"
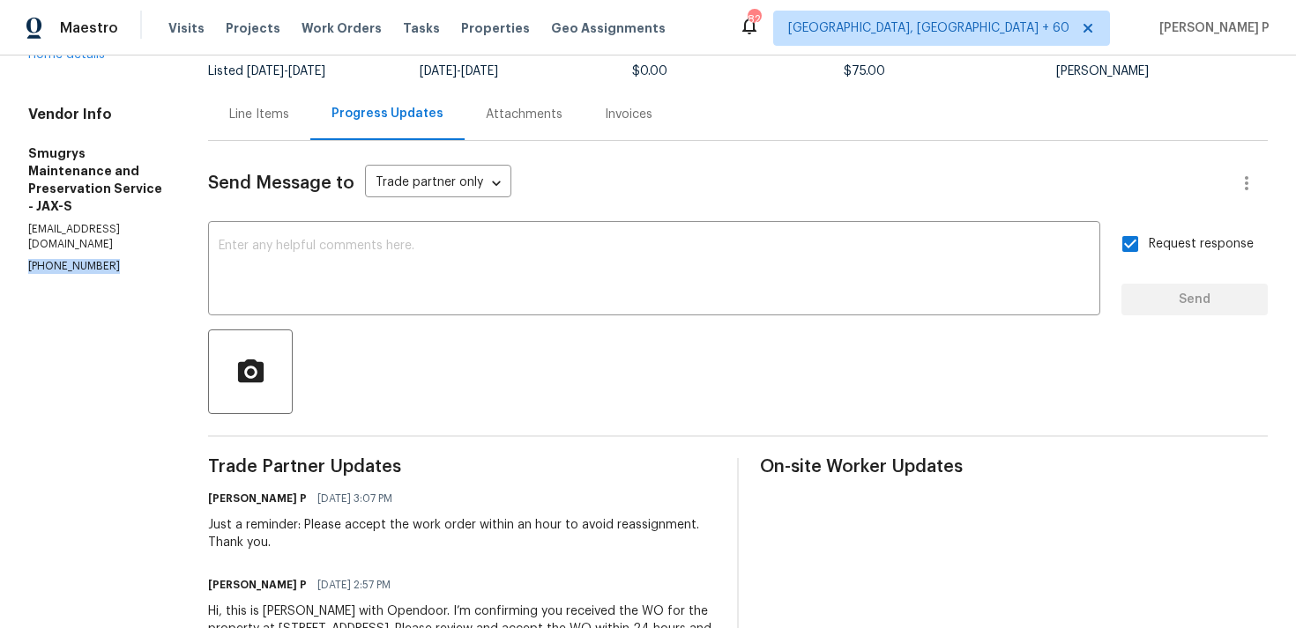
scroll to position [234, 0]
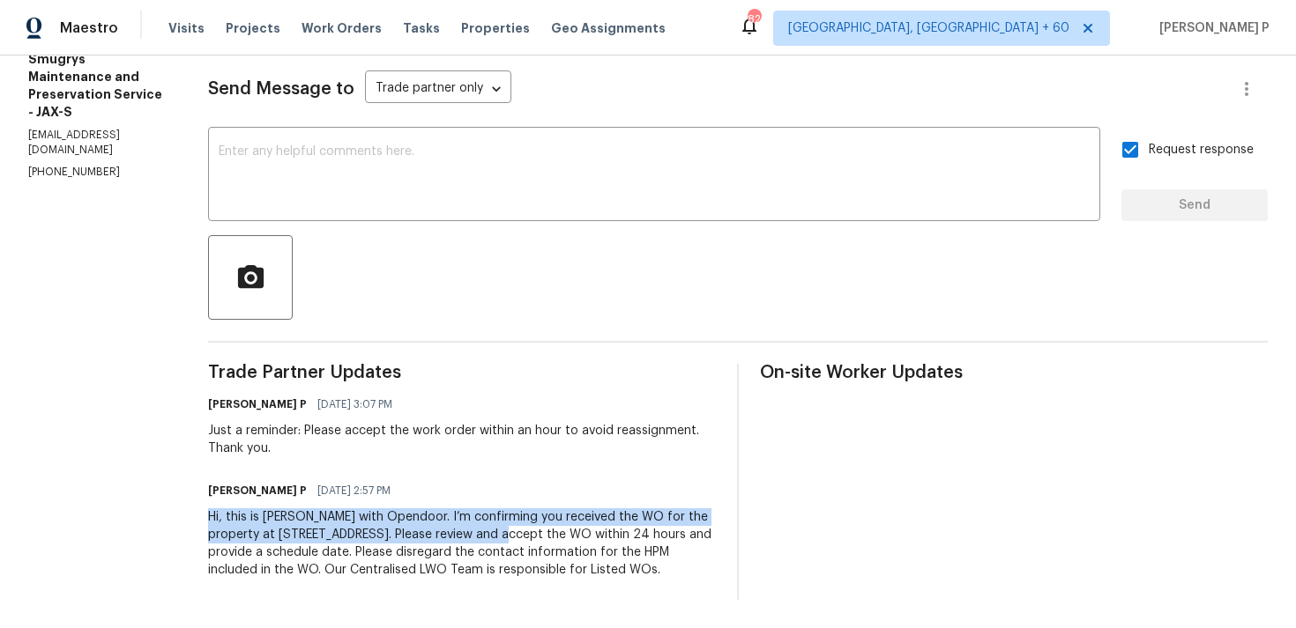
drag, startPoint x: 197, startPoint y: 513, endPoint x: 464, endPoint y: 531, distance: 268.5
click at [464, 531] on div "All work orders 4530 Hercules Ave Jacksonville, FL 32205 Home details Vendor In…" at bounding box center [648, 224] width 1296 height 807
copy div "Hi, this is Ramyasri with Opendoor. I’m confirming you received the WO for the …"
